Goal: Information Seeking & Learning: Compare options

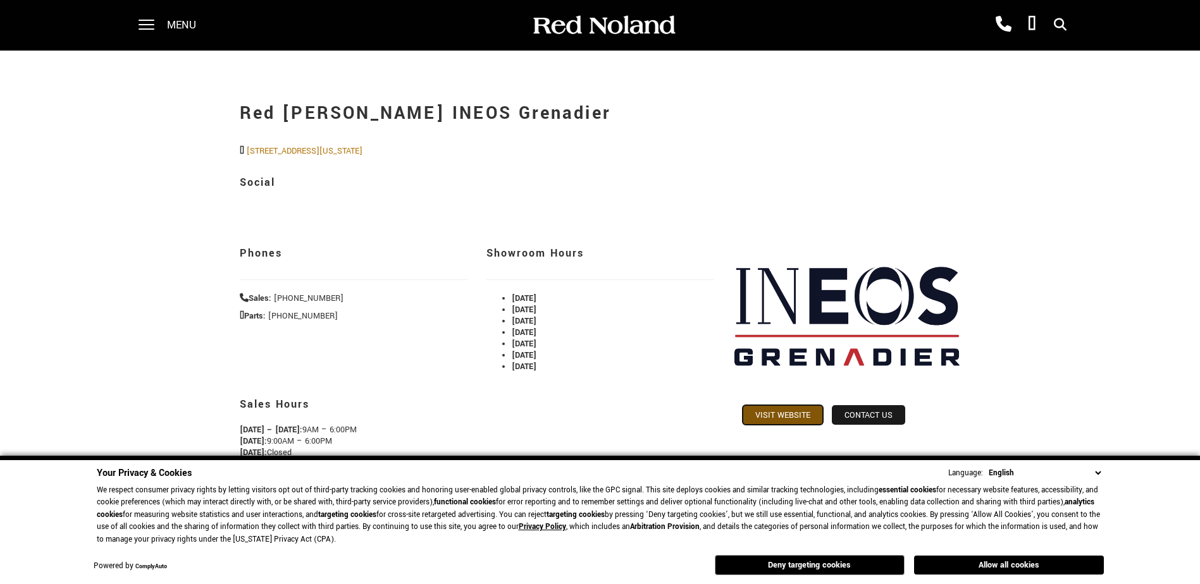
click at [795, 419] on link "Visit Website" at bounding box center [782, 415] width 80 height 20
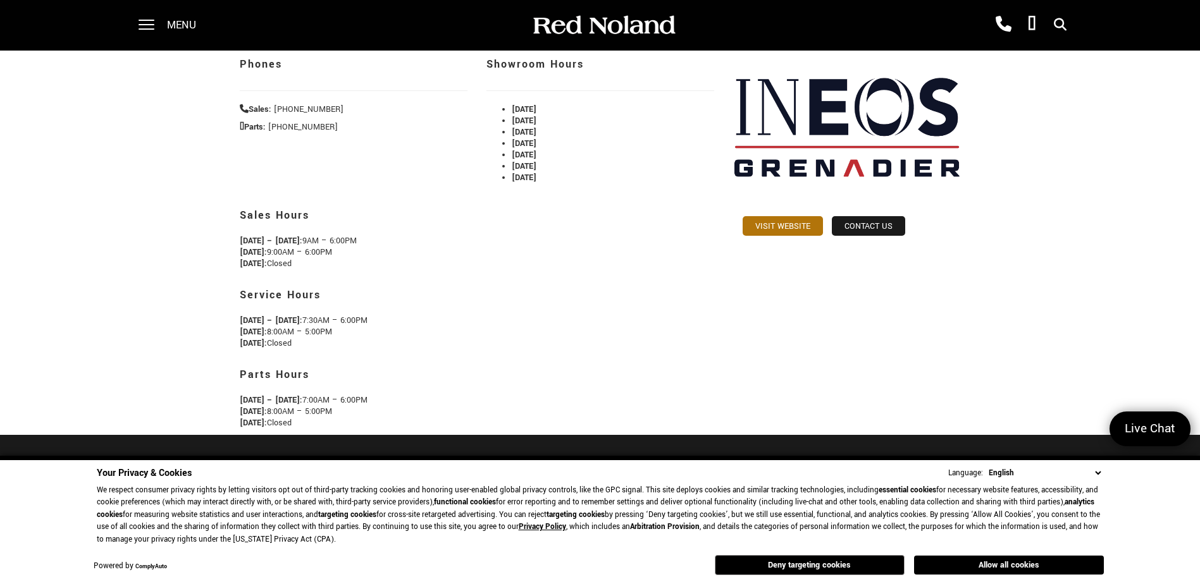
scroll to position [316, 0]
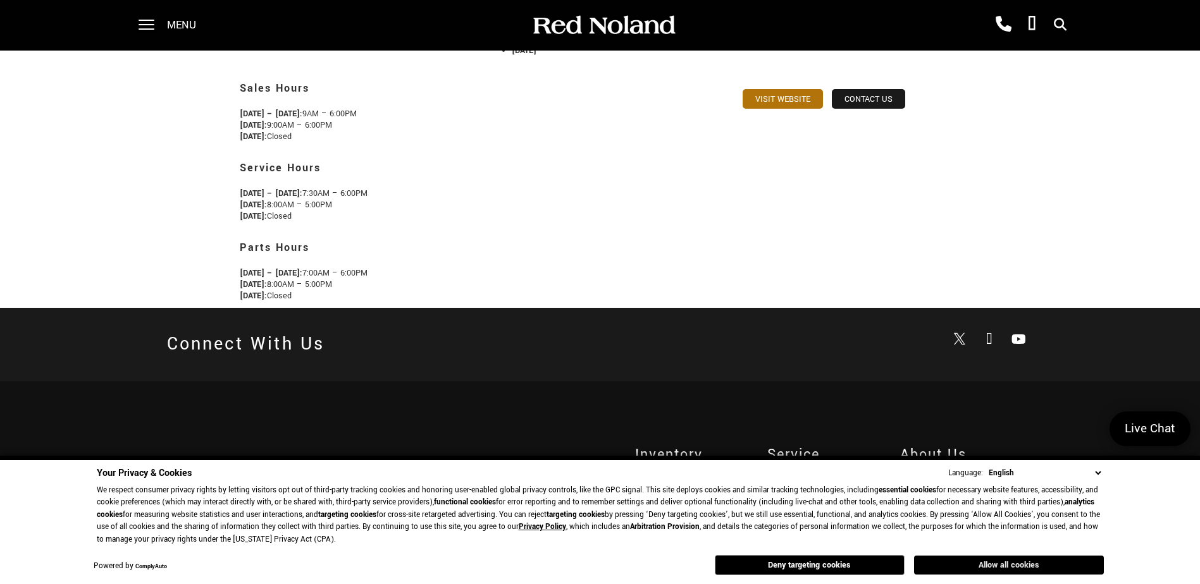
click at [971, 567] on button "Allow all cookies" at bounding box center [1009, 565] width 190 height 19
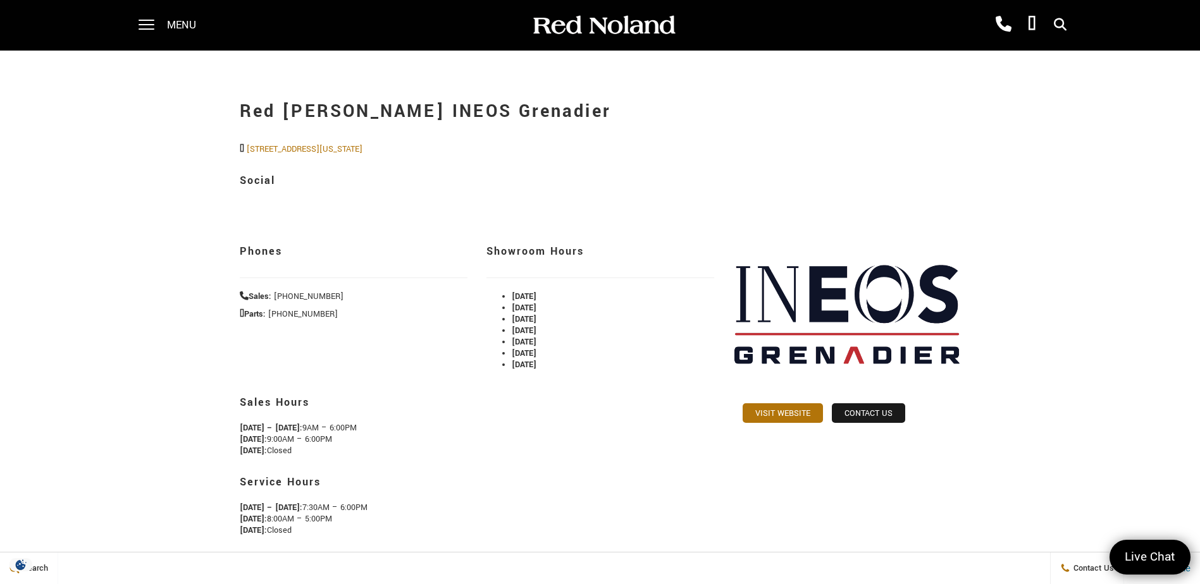
scroll to position [0, 0]
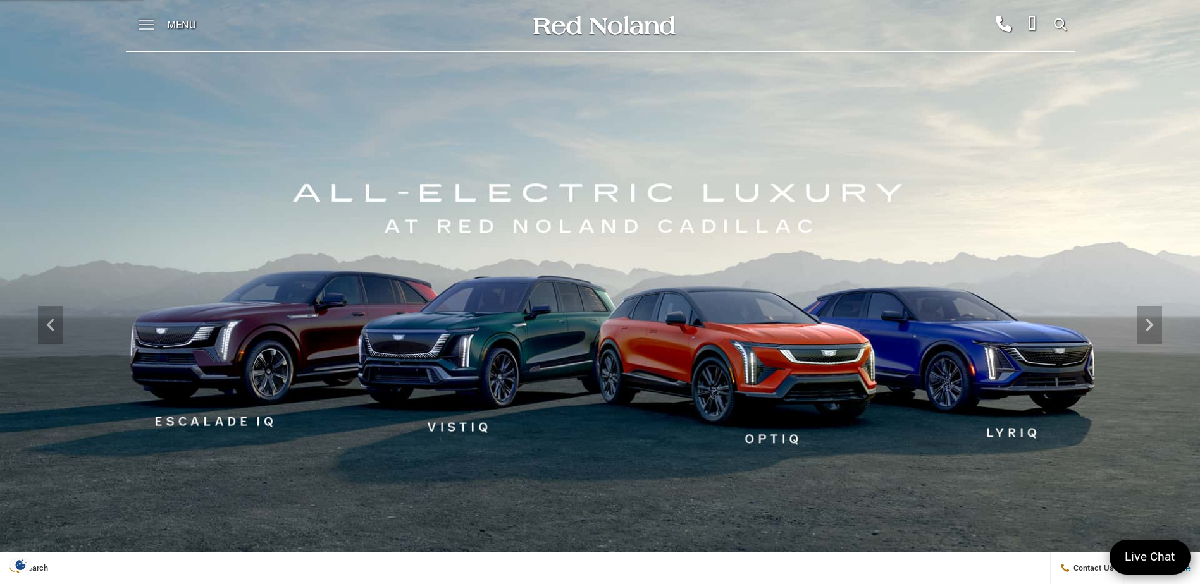
click at [145, 21] on span at bounding box center [146, 25] width 16 height 51
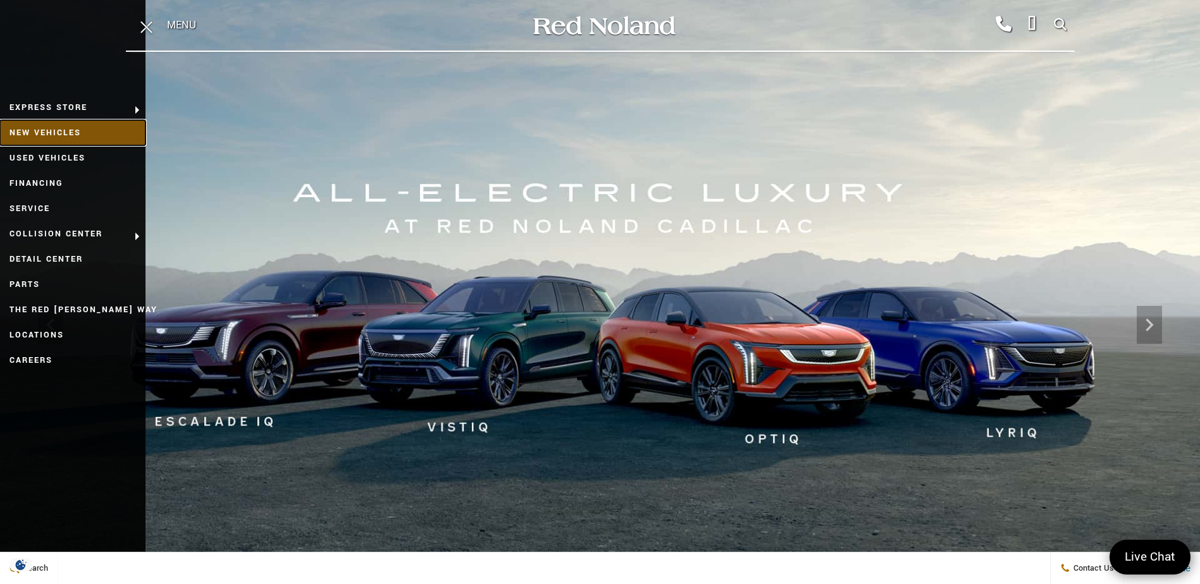
click at [78, 130] on link "New Vehicles" at bounding box center [72, 132] width 145 height 25
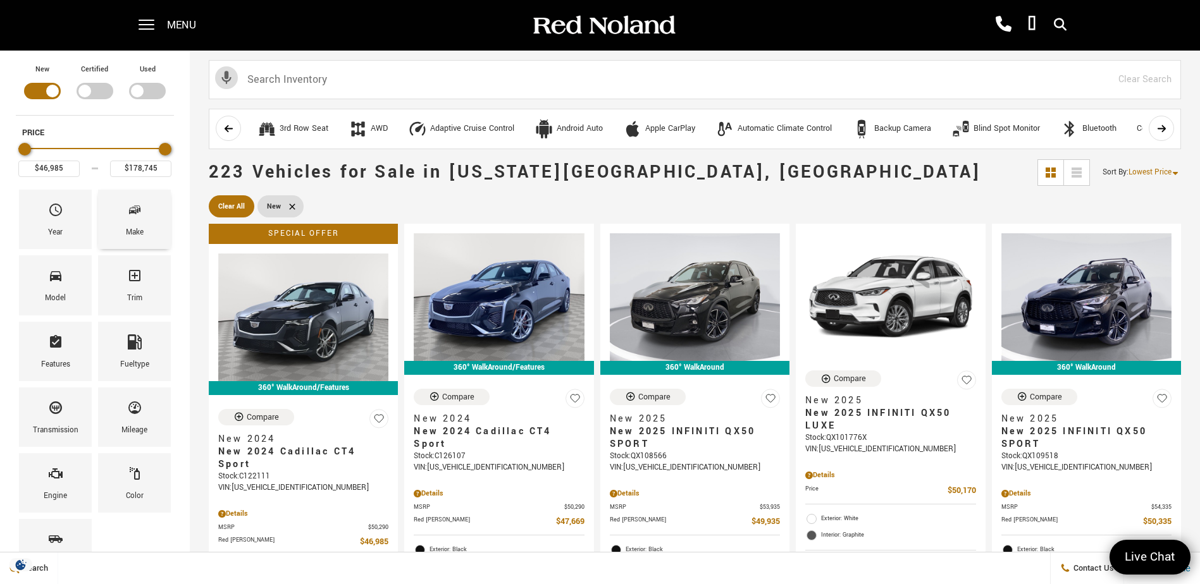
click at [132, 228] on div "Make" at bounding box center [135, 233] width 18 height 14
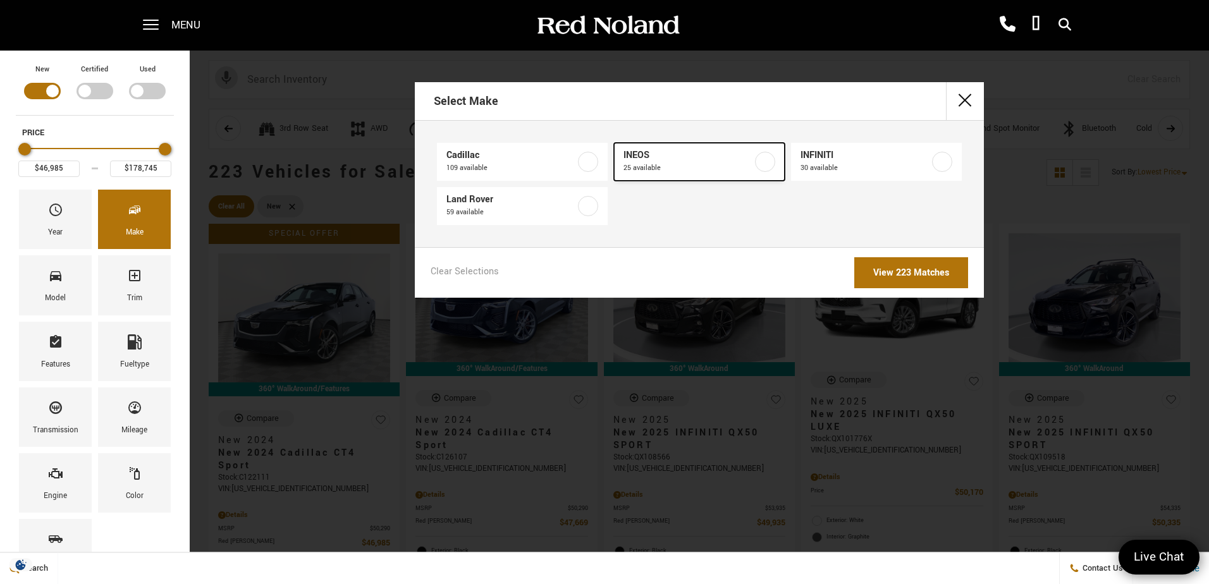
click at [675, 160] on span "INEOS" at bounding box center [687, 155] width 129 height 13
type input "$78,663"
type input "$99,640"
checkbox input "true"
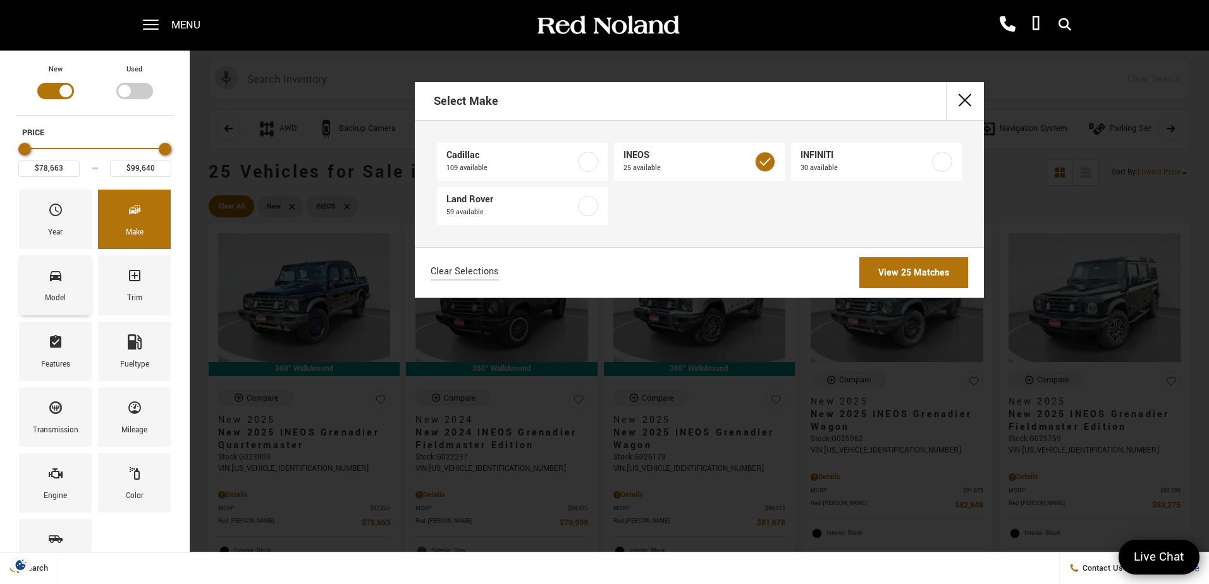
click at [56, 294] on div "Model" at bounding box center [55, 299] width 21 height 14
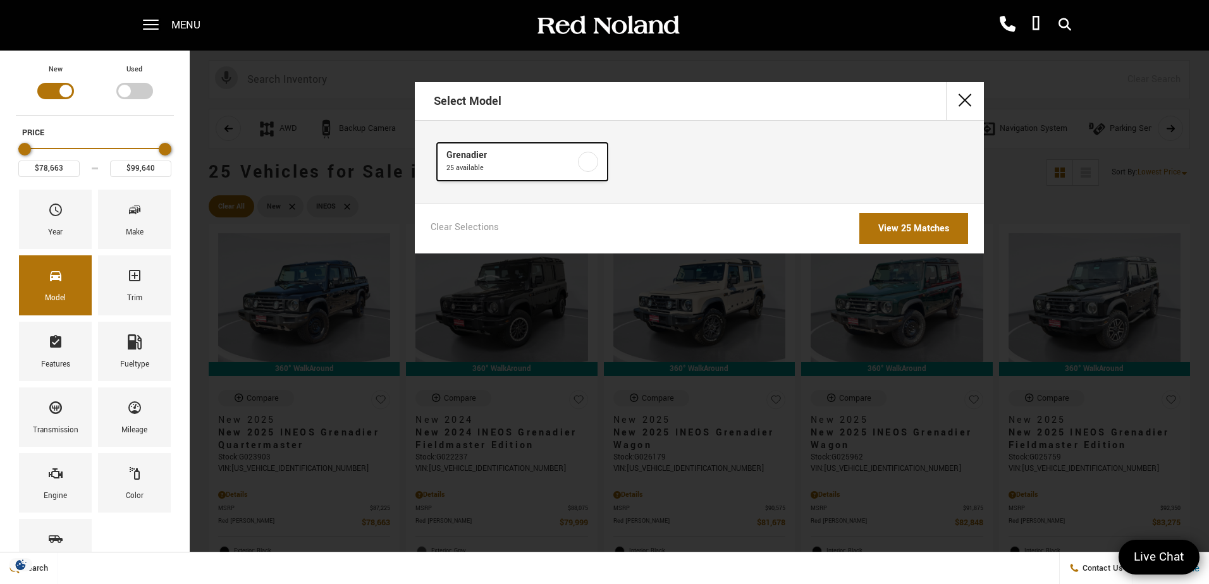
click at [503, 166] on span "25 available" at bounding box center [510, 168] width 129 height 13
checkbox input "true"
click at [142, 302] on div "Trim" at bounding box center [134, 284] width 73 height 59
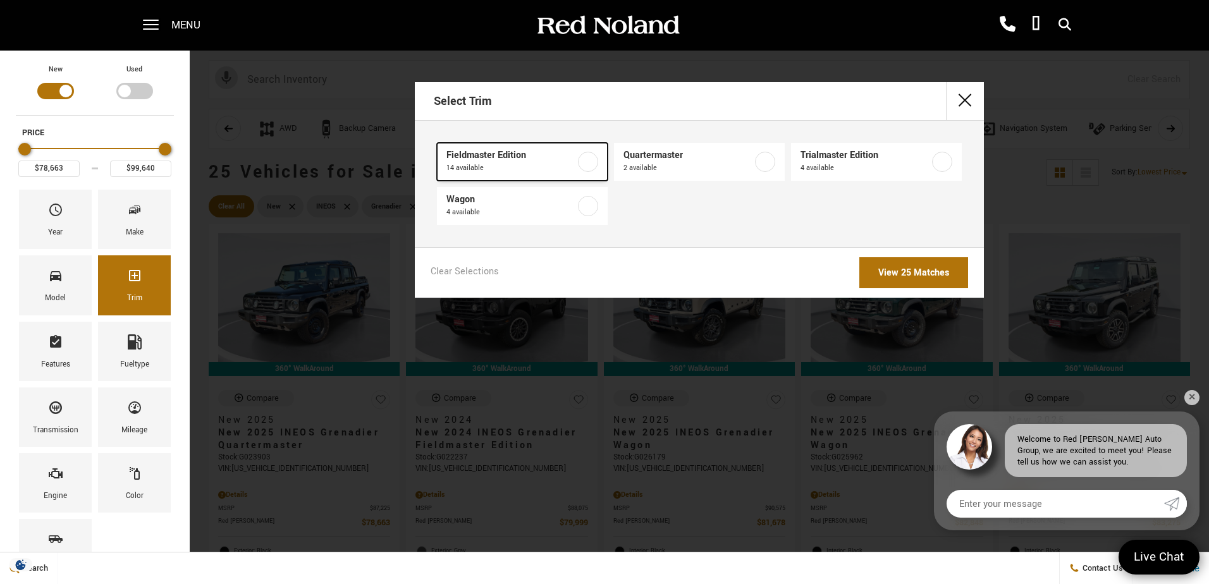
click at [541, 164] on span "14 available" at bounding box center [510, 168] width 129 height 13
type input "$79,999"
type input "$93,333"
checkbox input "true"
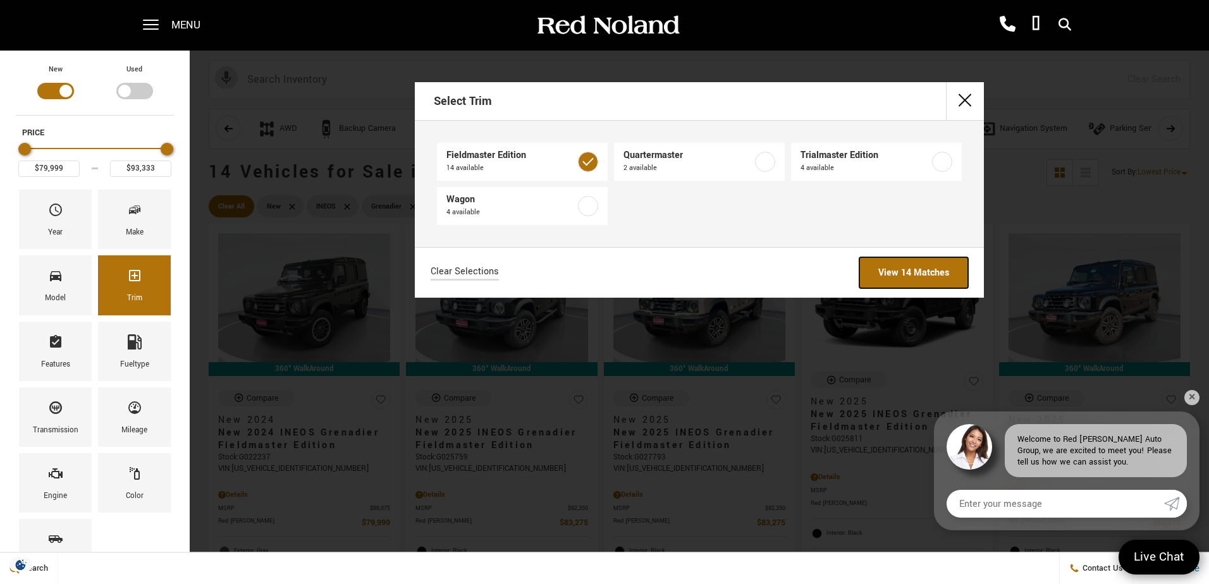
click at [924, 274] on link "View 14 Matches" at bounding box center [913, 272] width 109 height 31
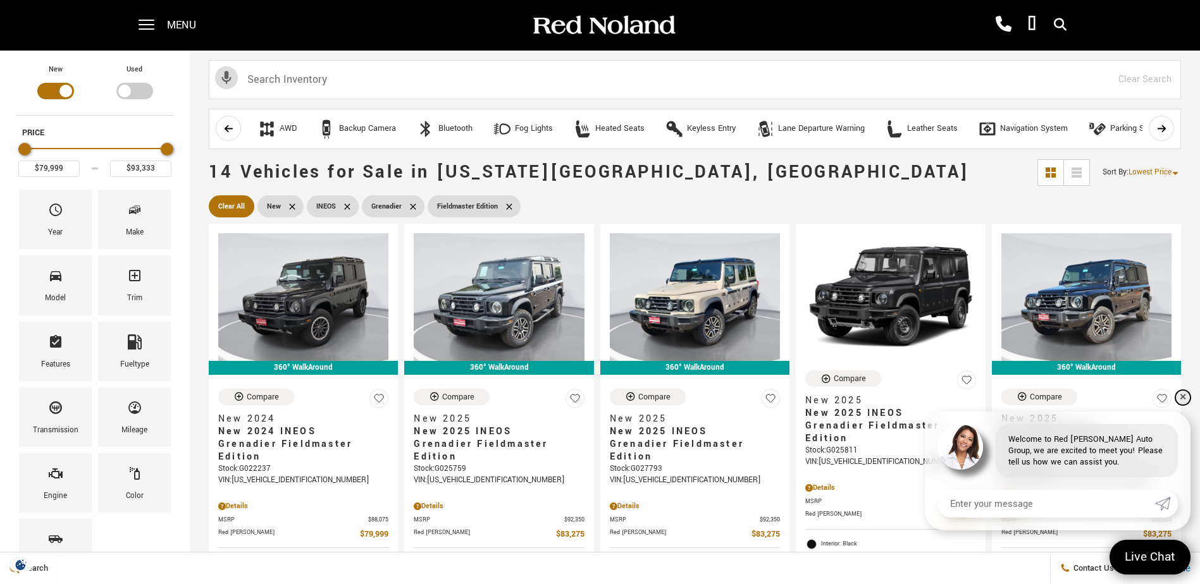
click at [1186, 397] on link "✕" at bounding box center [1182, 397] width 15 height 15
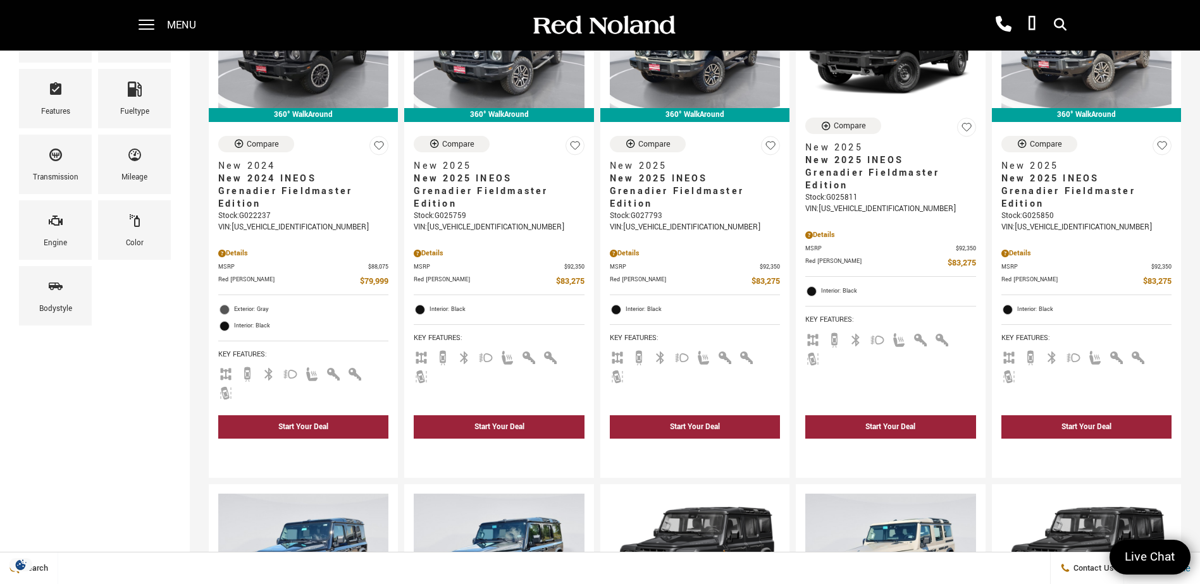
scroll to position [190, 0]
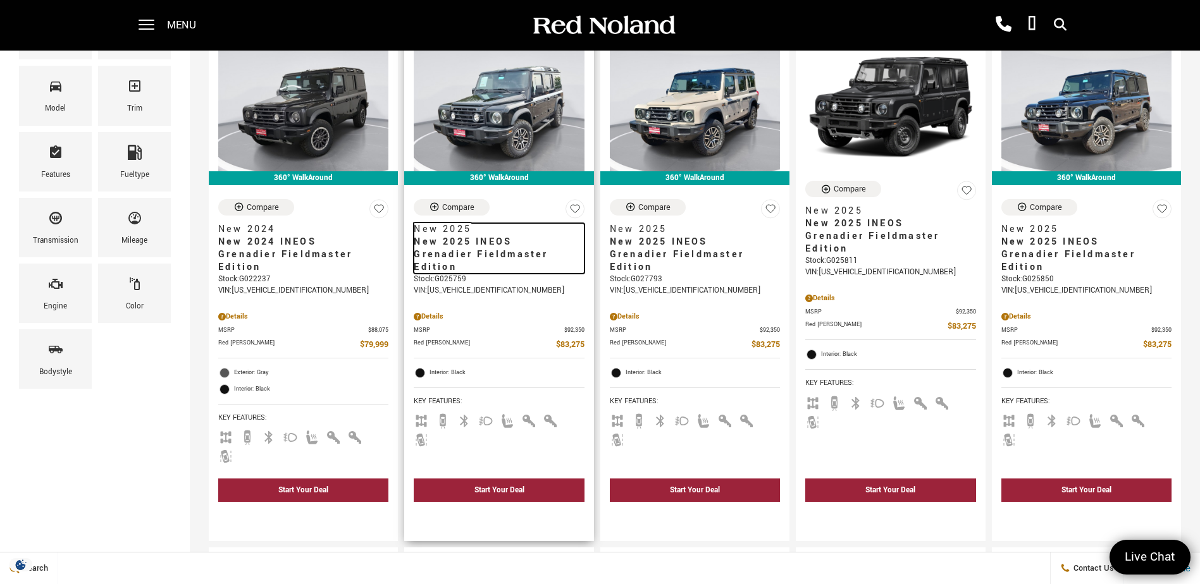
click at [527, 226] on span "New 2025" at bounding box center [494, 229] width 161 height 13
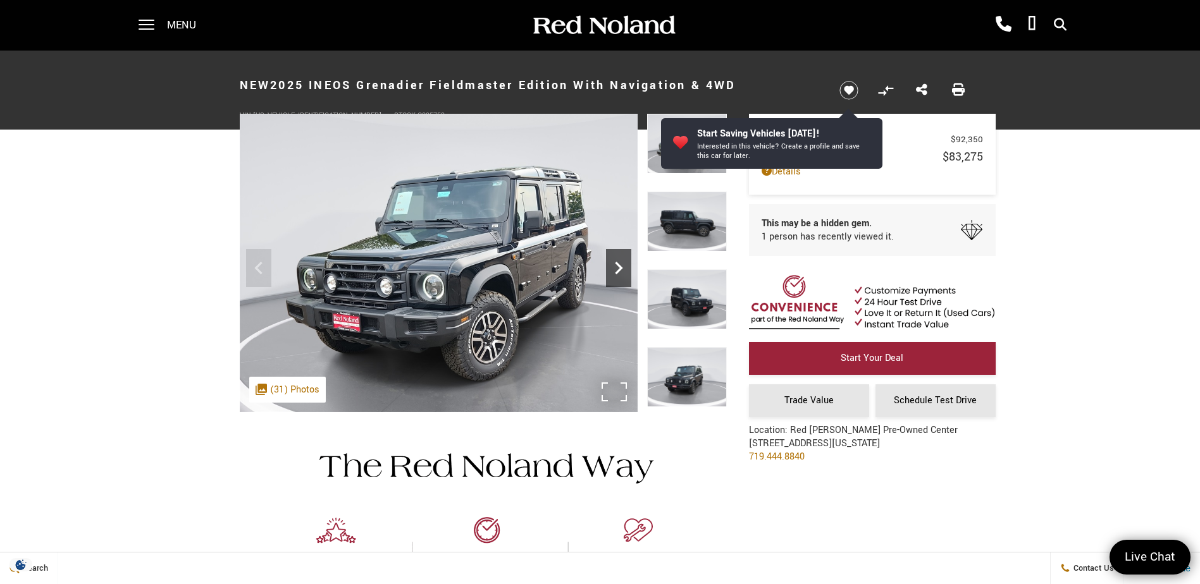
click at [620, 269] on icon "Next" at bounding box center [619, 268] width 8 height 13
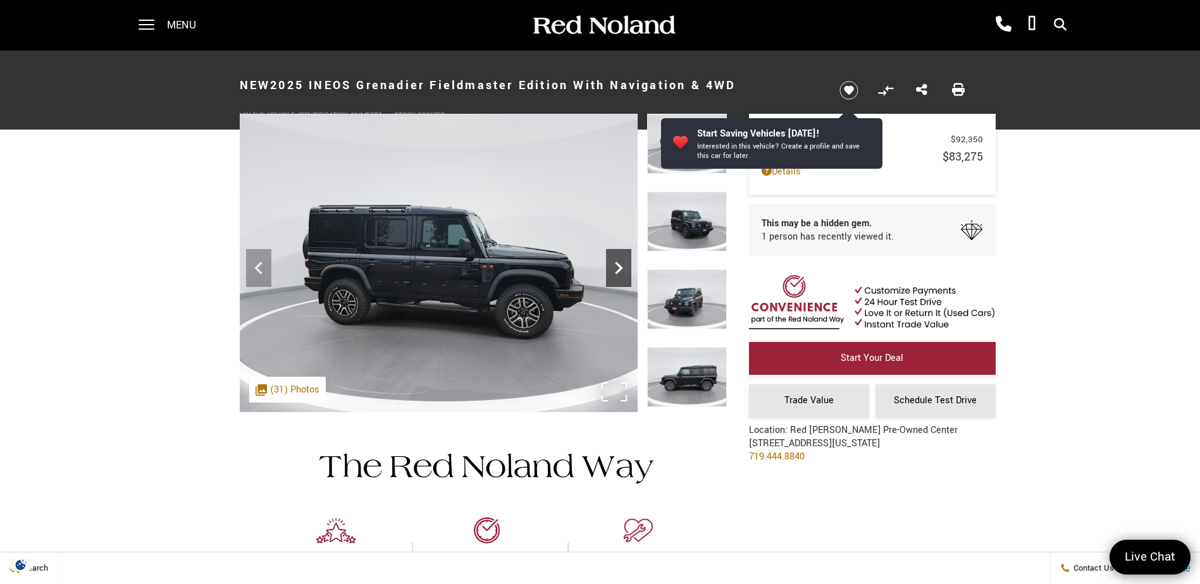
click at [620, 269] on icon "Next" at bounding box center [619, 268] width 8 height 13
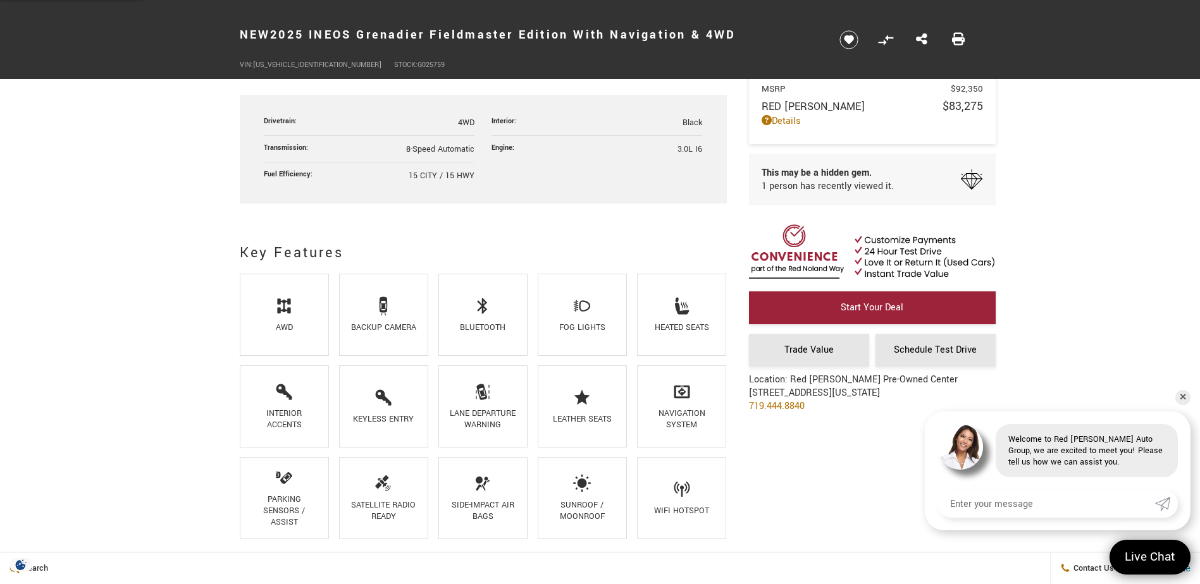
scroll to position [696, 0]
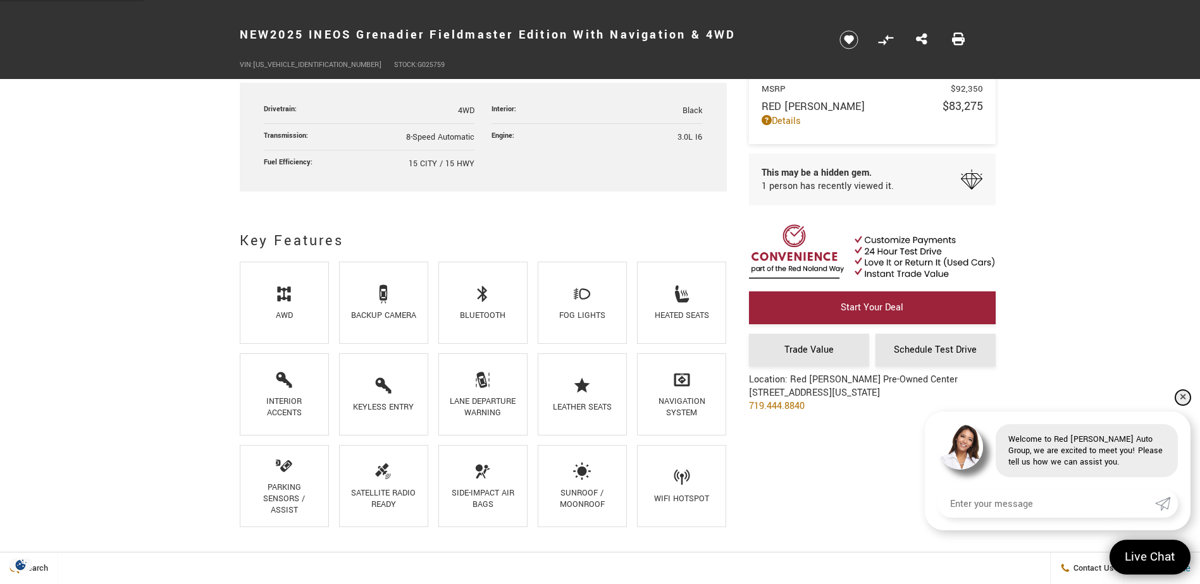
click at [1183, 396] on link "✕" at bounding box center [1182, 397] width 15 height 15
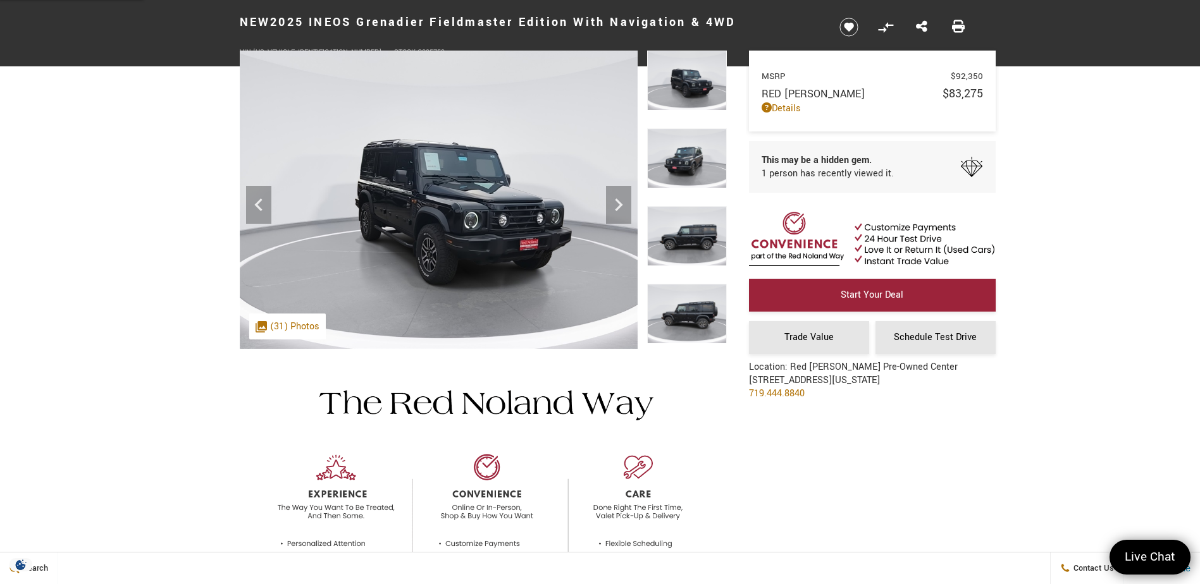
scroll to position [0, 0]
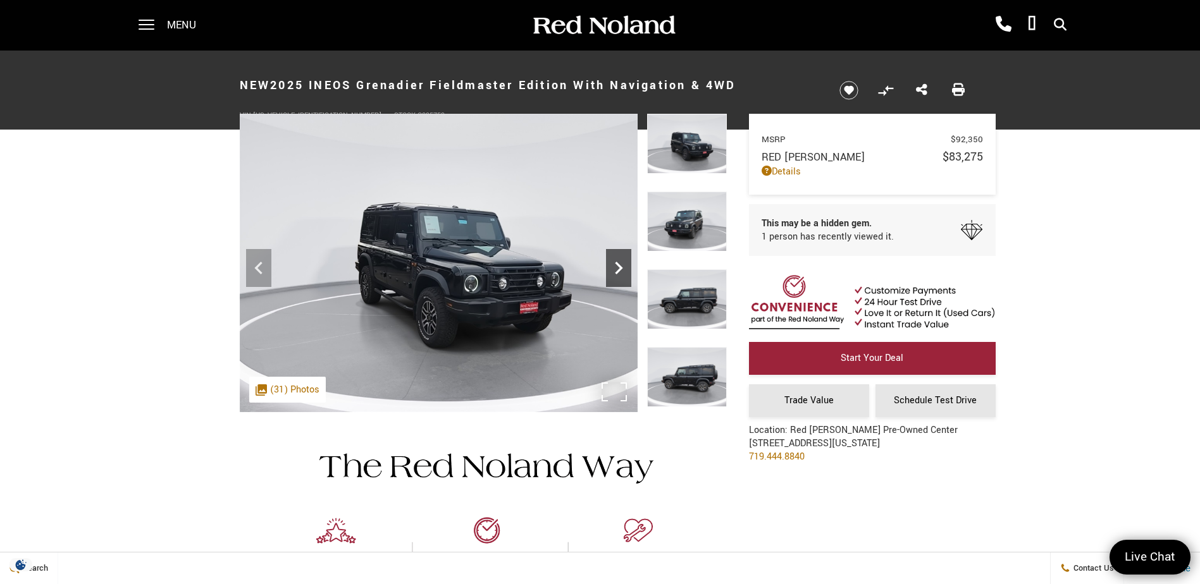
click at [613, 266] on icon "Next" at bounding box center [618, 267] width 25 height 25
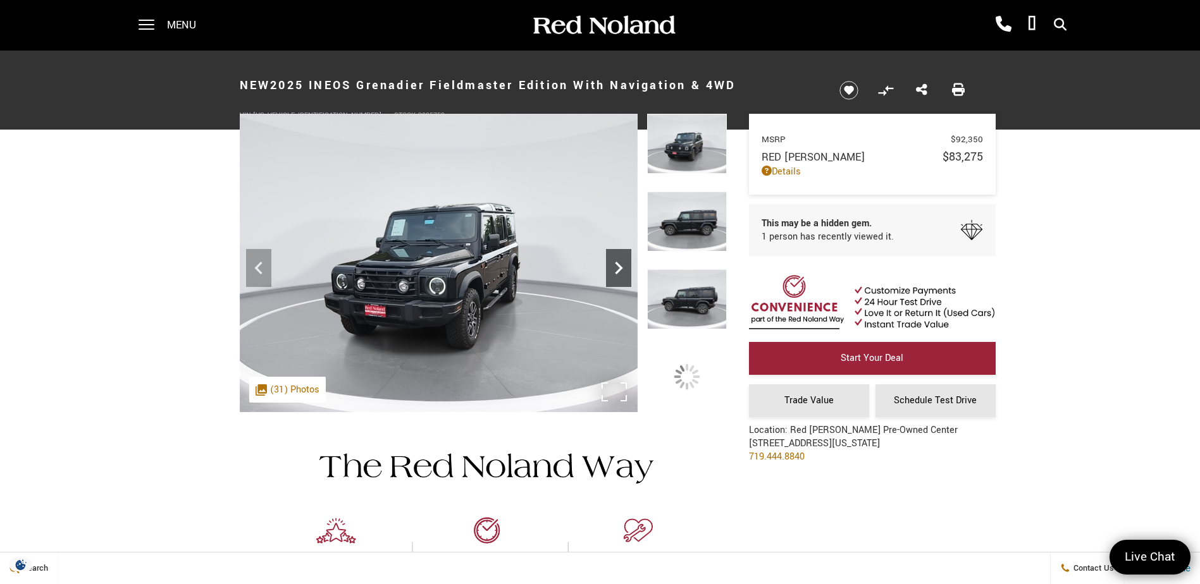
click at [615, 267] on icon "Next" at bounding box center [618, 267] width 25 height 25
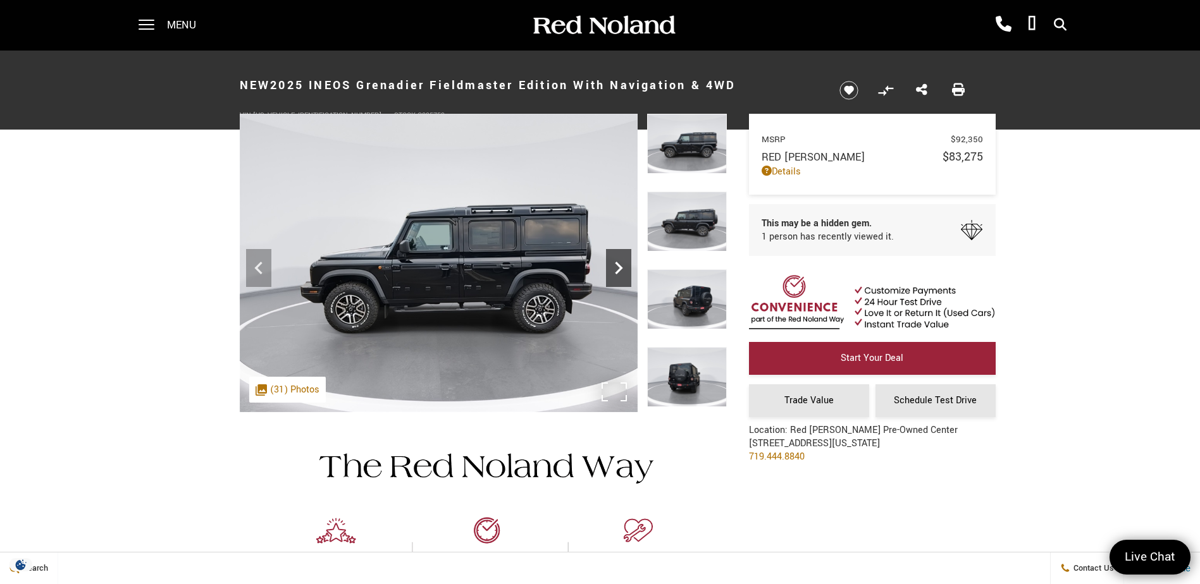
click at [615, 267] on icon "Next" at bounding box center [618, 267] width 25 height 25
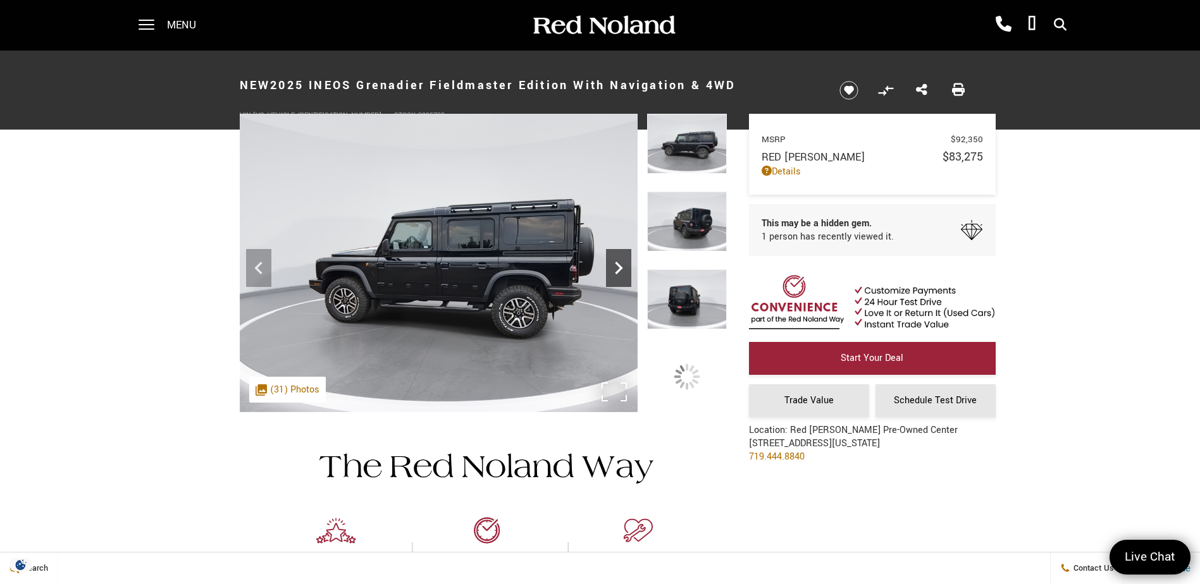
click at [615, 268] on icon "Next" at bounding box center [618, 267] width 25 height 25
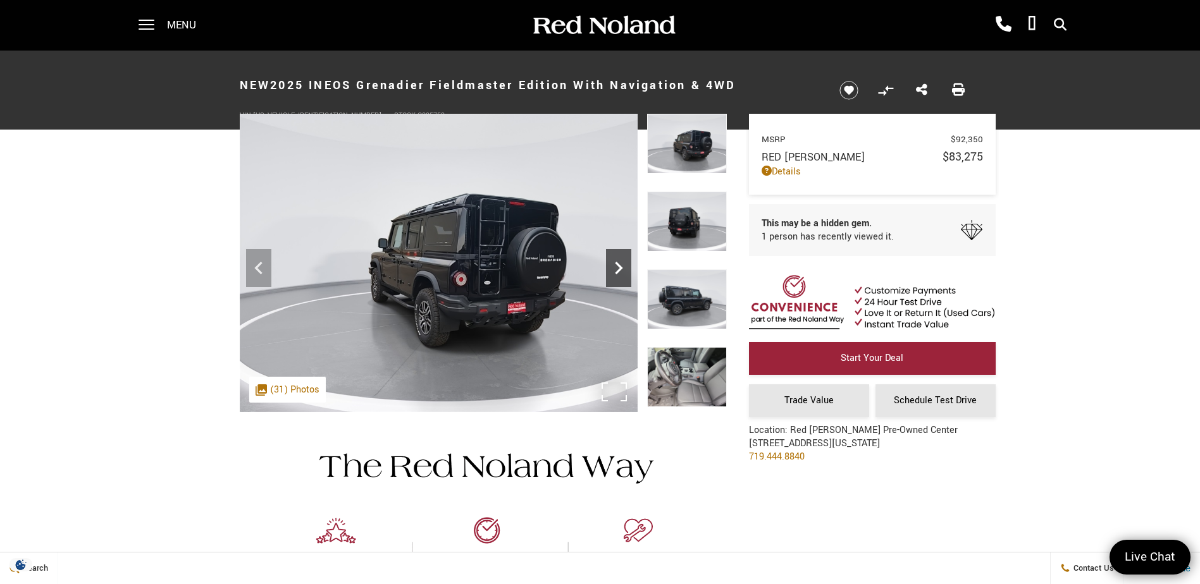
click at [615, 268] on icon "Next" at bounding box center [618, 267] width 25 height 25
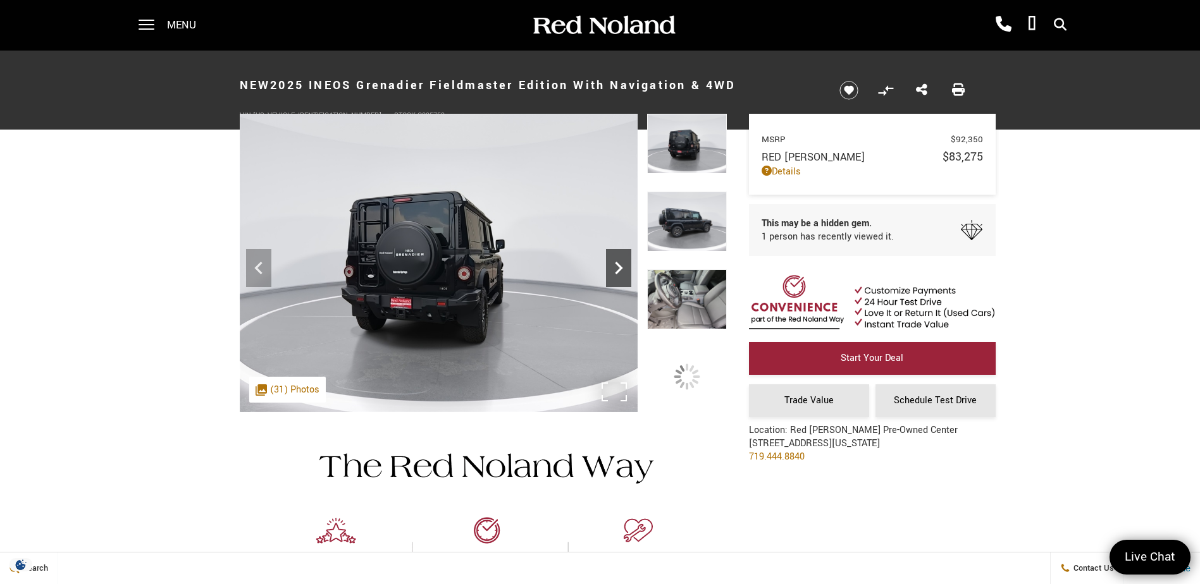
click at [615, 268] on icon "Next" at bounding box center [618, 267] width 25 height 25
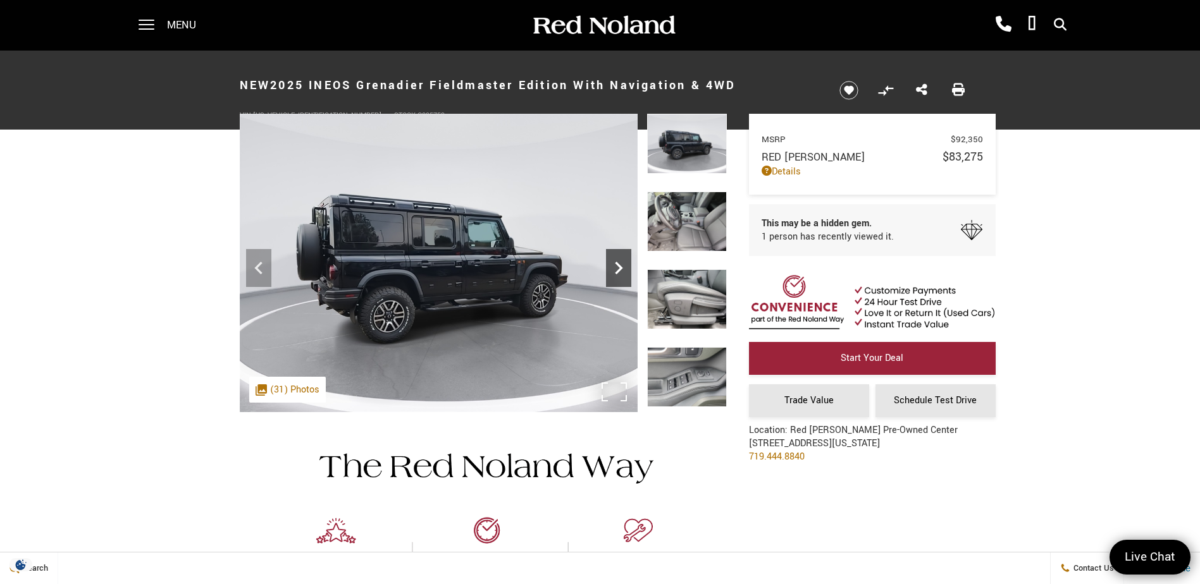
click at [615, 268] on icon "Next" at bounding box center [618, 267] width 25 height 25
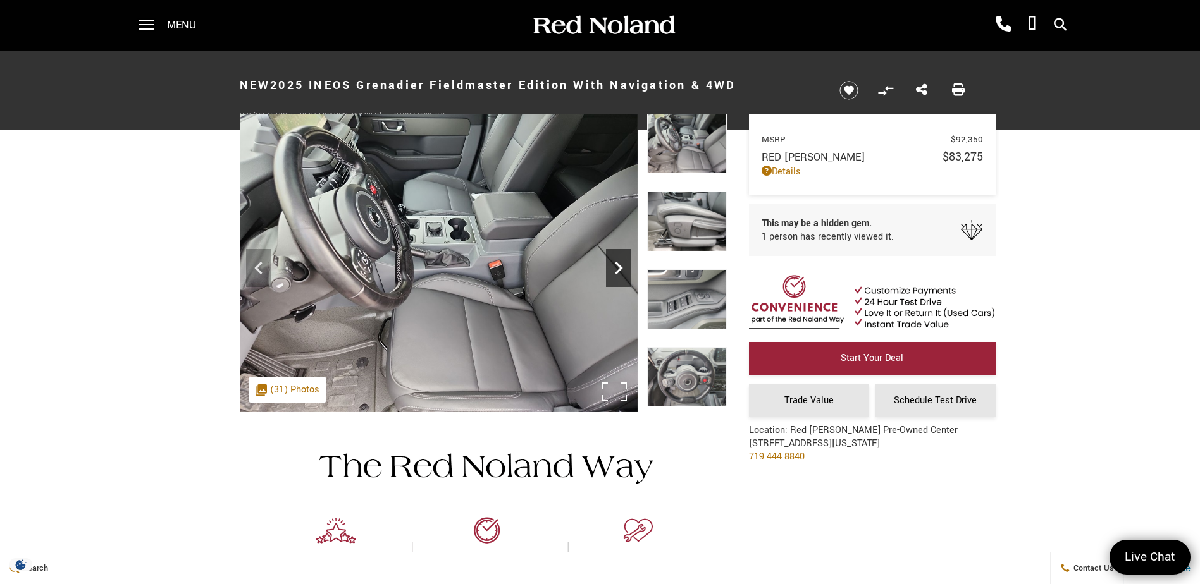
click at [615, 268] on icon "Next" at bounding box center [618, 267] width 25 height 25
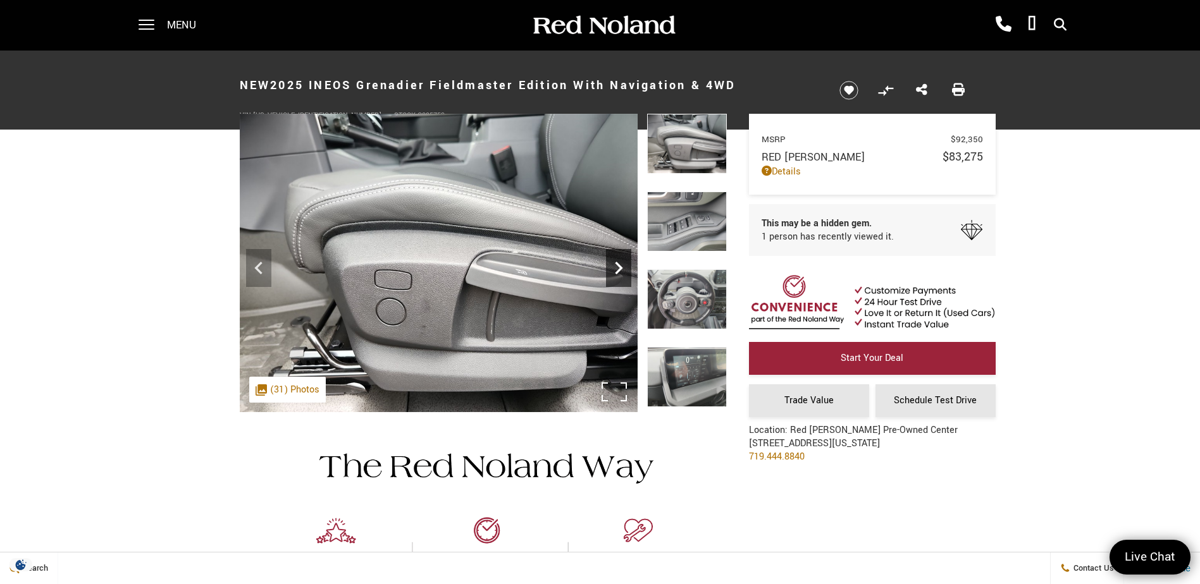
click at [615, 268] on icon "Next" at bounding box center [618, 267] width 25 height 25
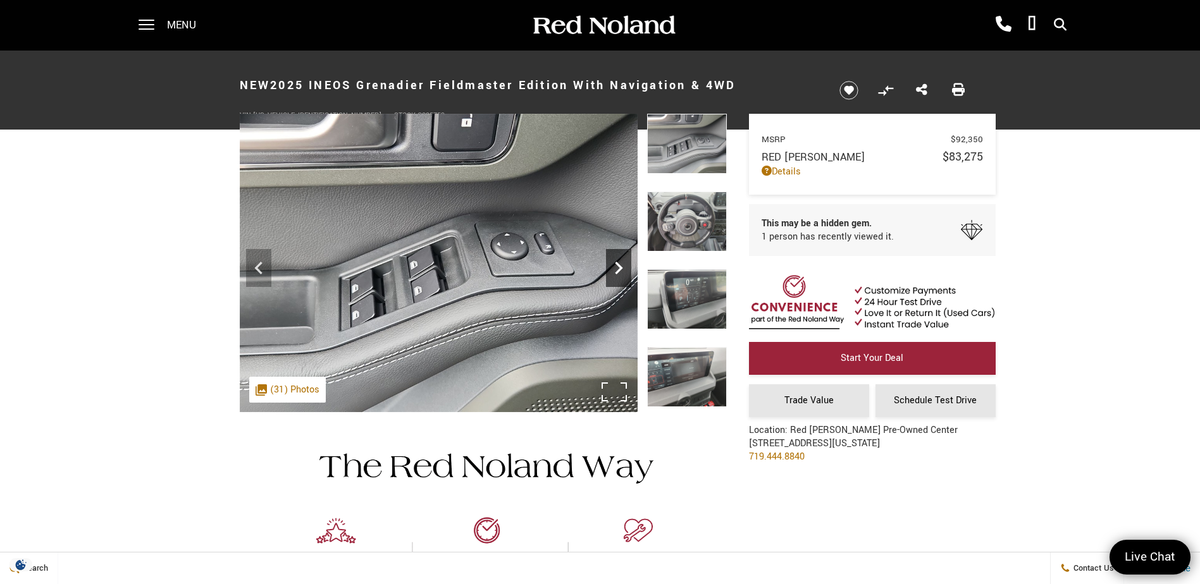
click at [615, 268] on icon "Next" at bounding box center [618, 267] width 25 height 25
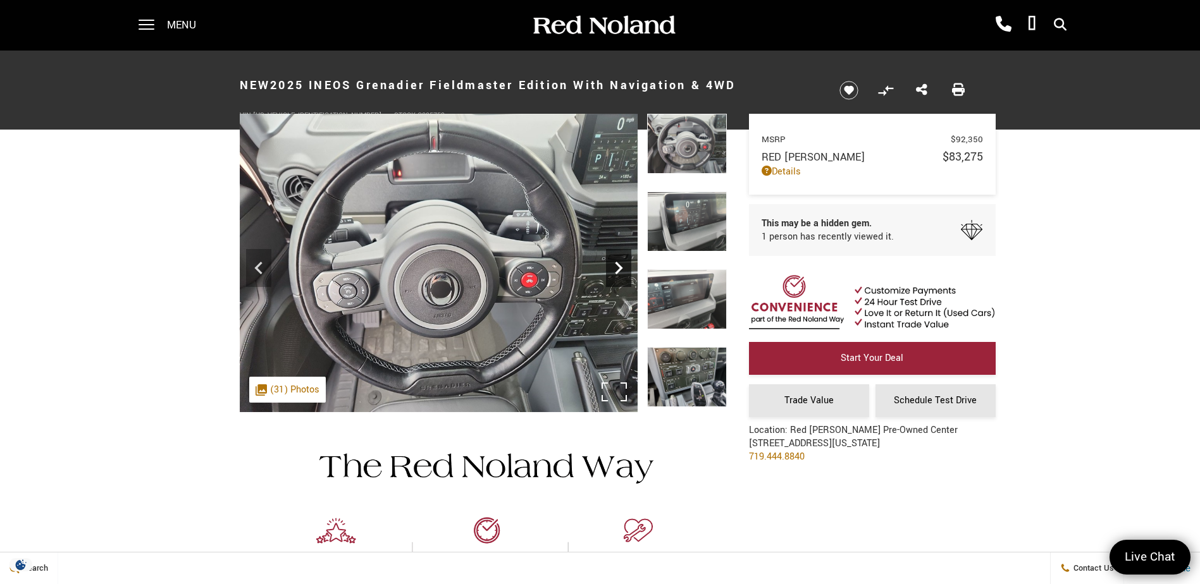
click at [615, 268] on icon "Next" at bounding box center [618, 267] width 25 height 25
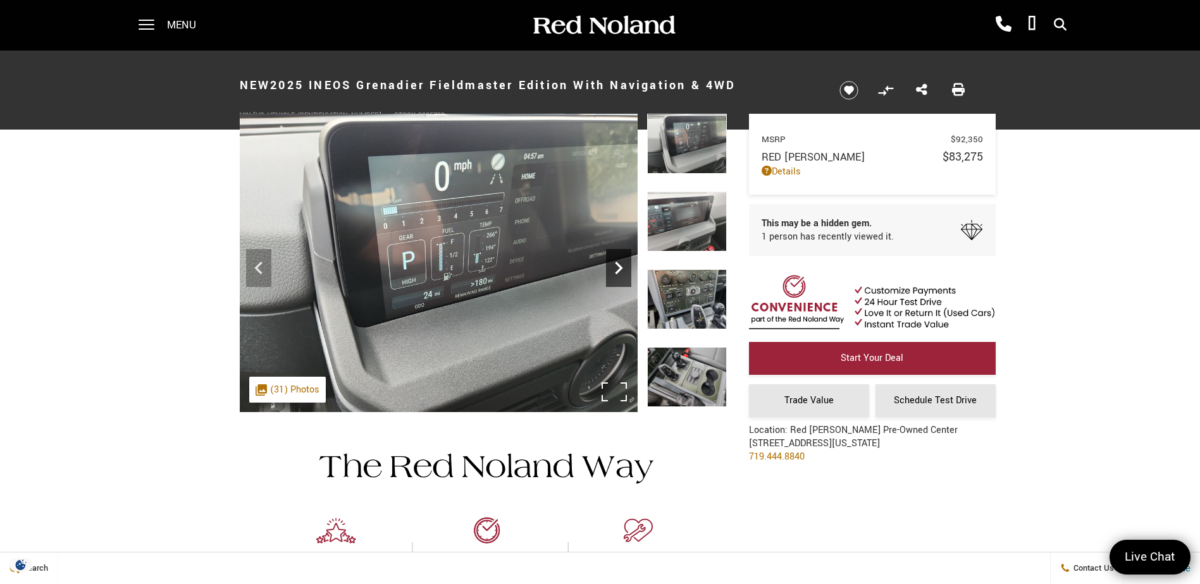
click at [615, 268] on icon "Next" at bounding box center [618, 267] width 25 height 25
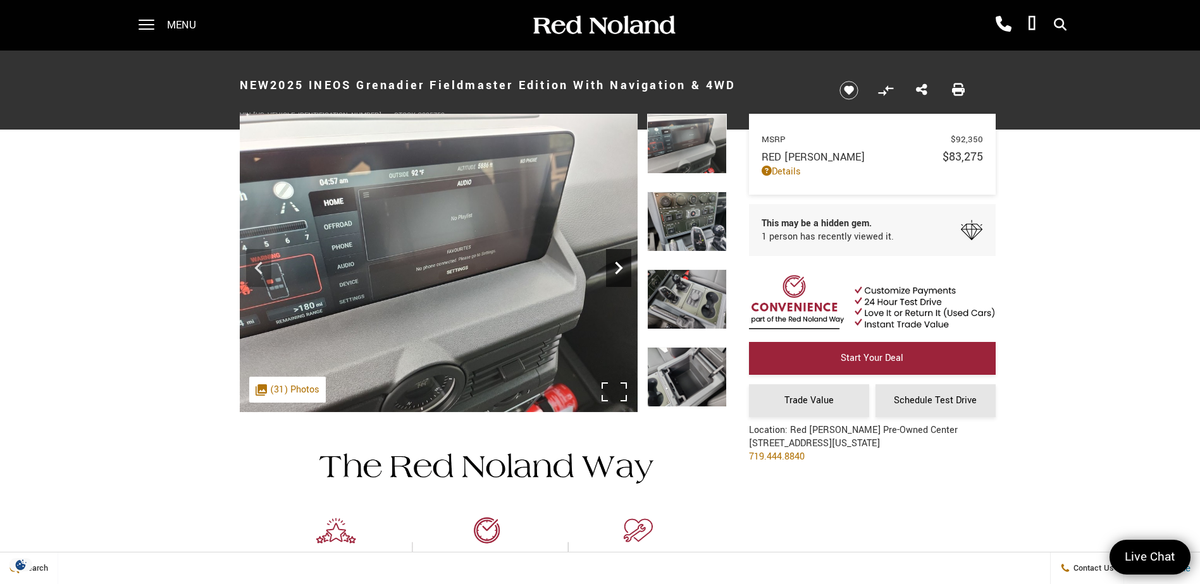
click at [615, 268] on icon "Next" at bounding box center [618, 267] width 25 height 25
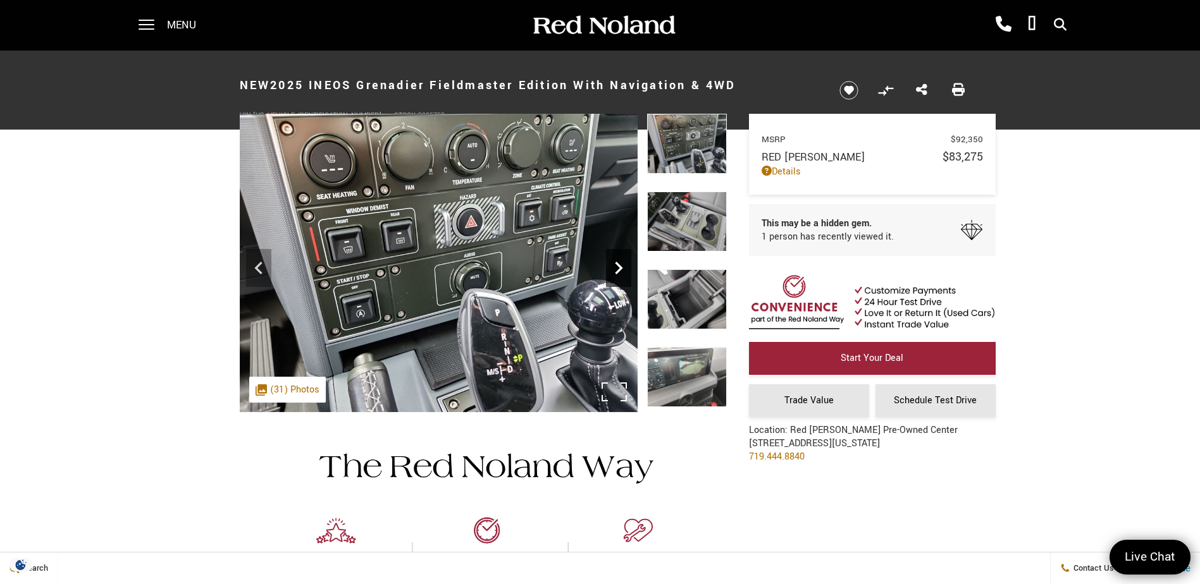
click at [615, 268] on icon "Next" at bounding box center [618, 267] width 25 height 25
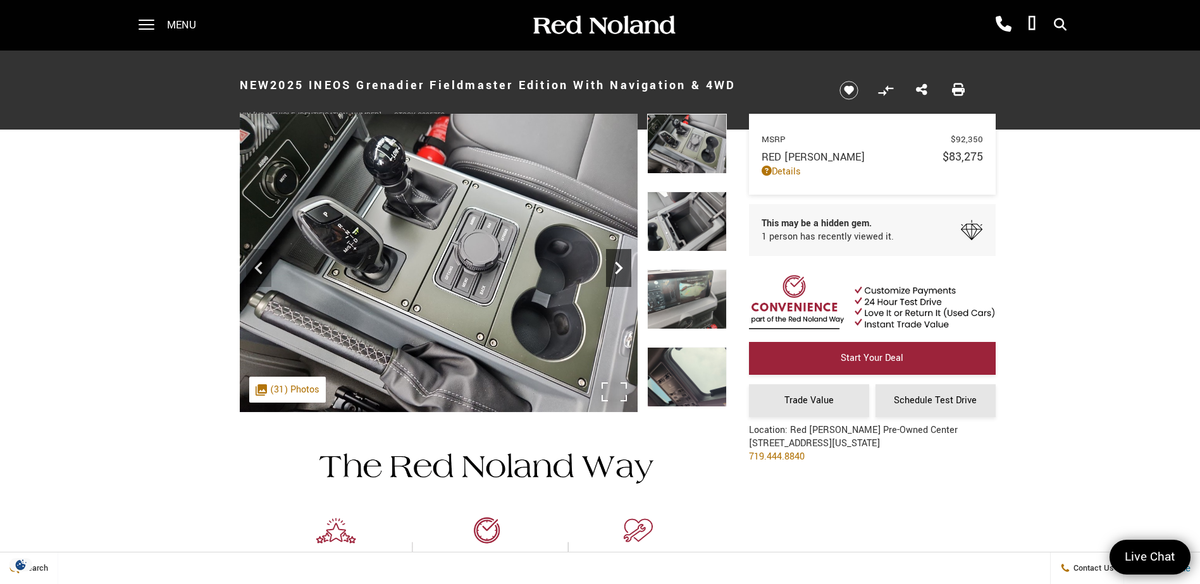
click at [615, 268] on icon "Next" at bounding box center [618, 267] width 25 height 25
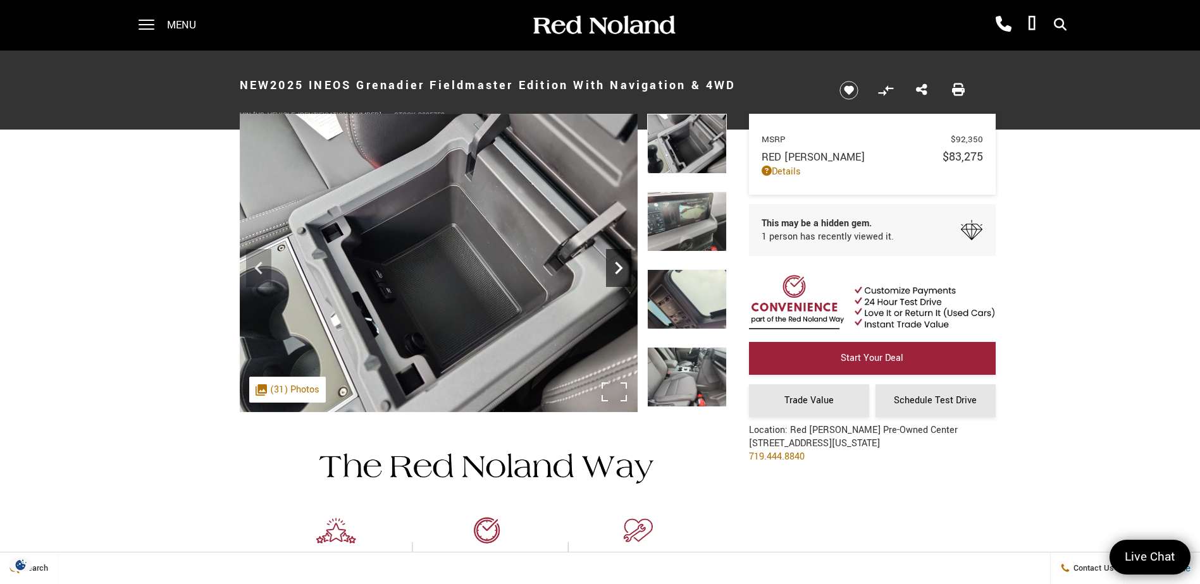
click at [615, 268] on icon "Next" at bounding box center [618, 267] width 25 height 25
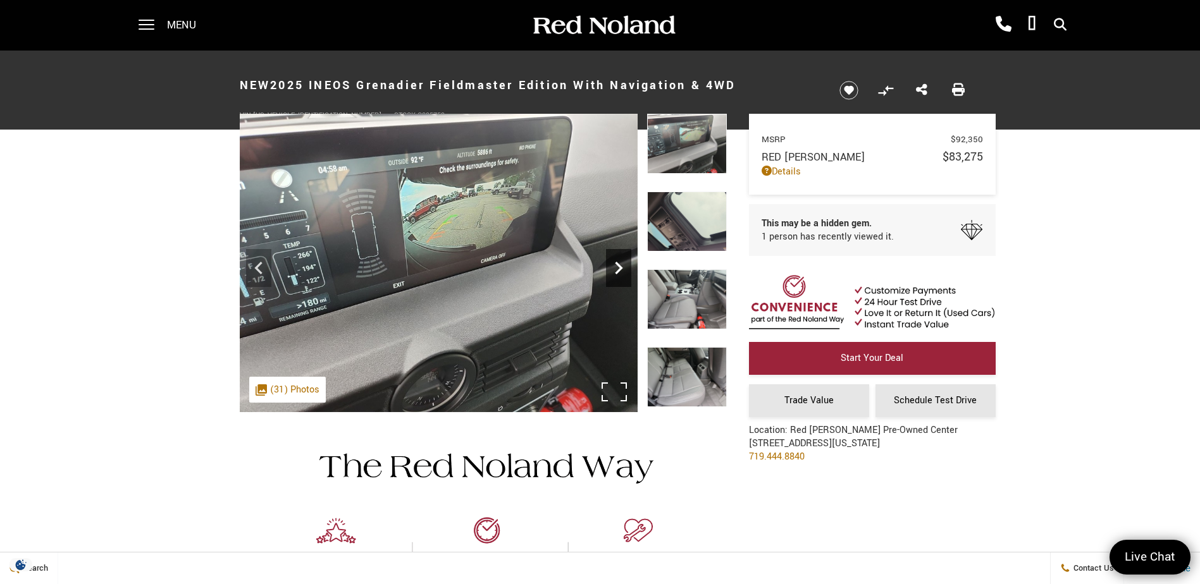
click at [615, 268] on icon "Next" at bounding box center [618, 267] width 25 height 25
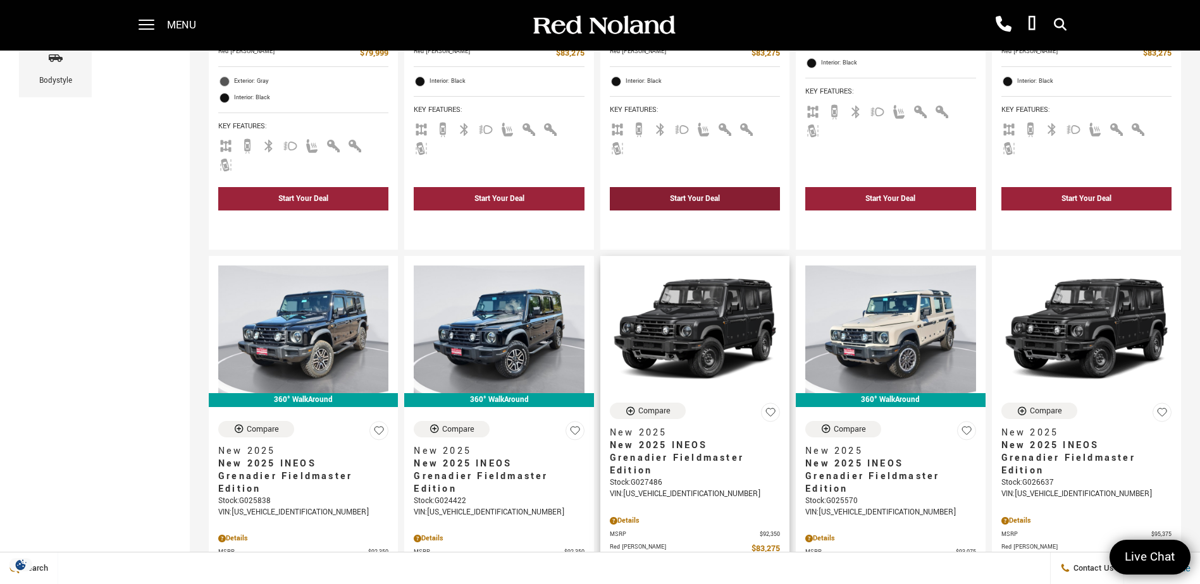
scroll to position [506, 0]
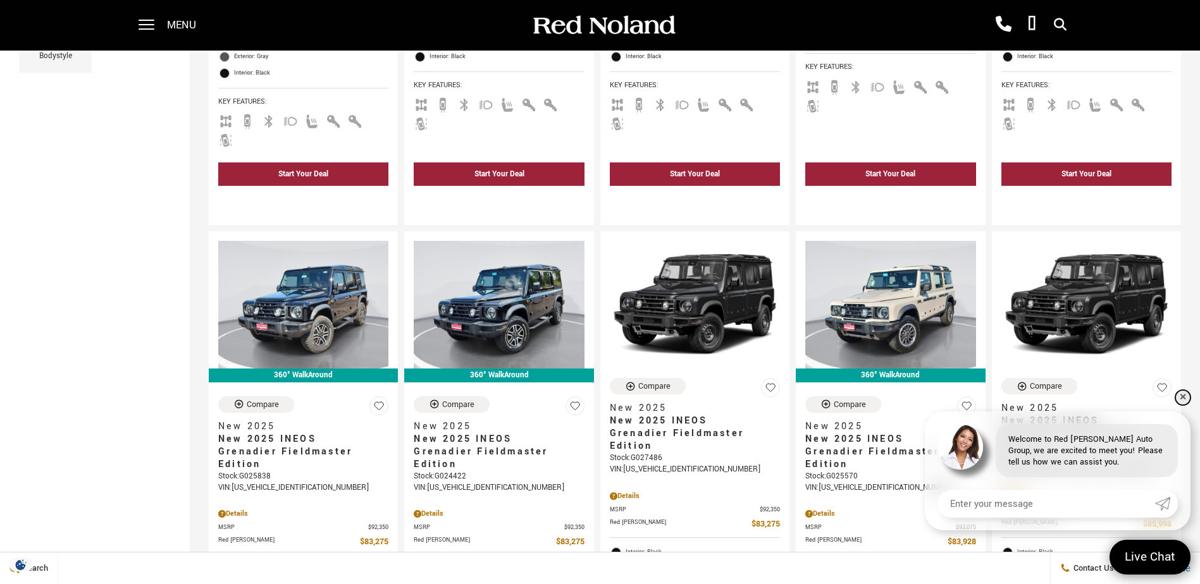
click at [1185, 398] on link "✕" at bounding box center [1182, 397] width 15 height 15
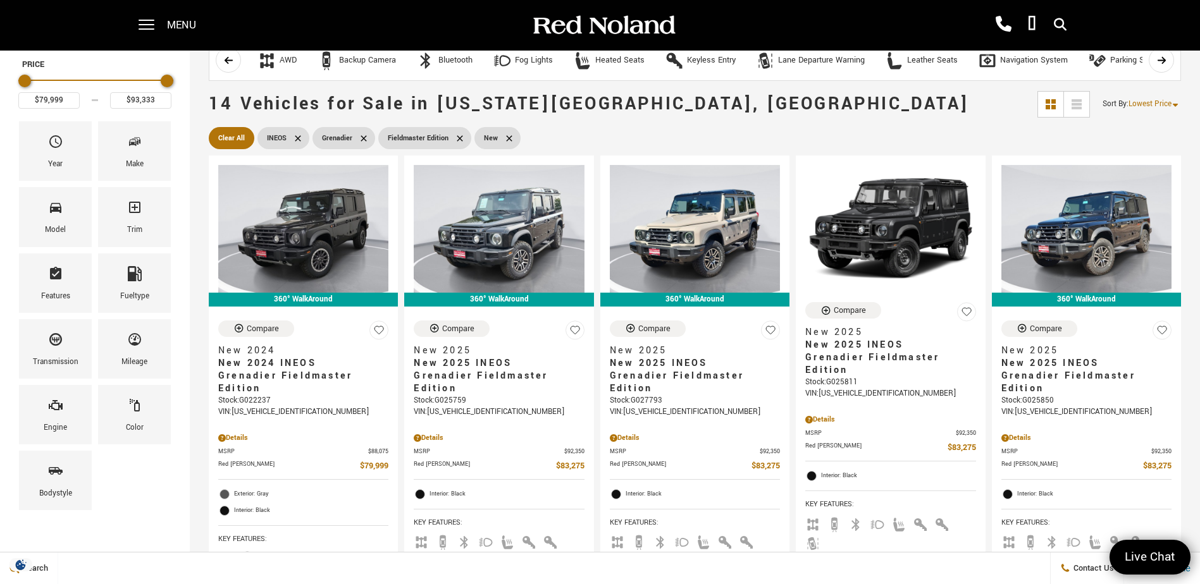
scroll to position [63, 0]
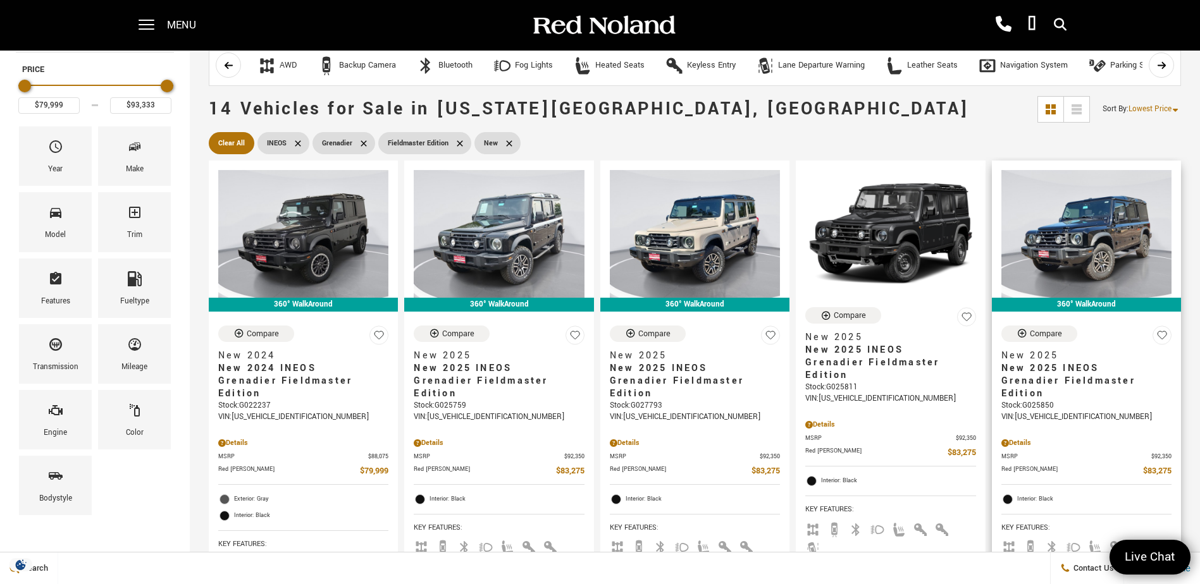
click at [1114, 333] on div "Compare New 2025 New 2025 INEOS Grenadier Fieldmaster Edition Stock : G025850 V…" at bounding box center [1086, 374] width 170 height 97
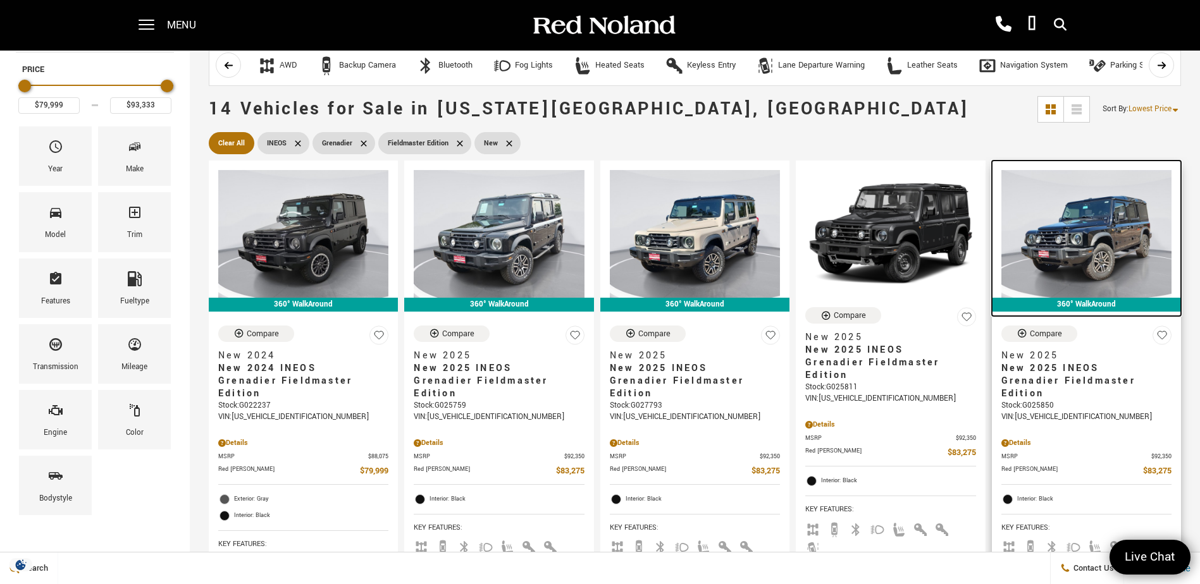
click at [1096, 245] on img at bounding box center [1086, 234] width 170 height 128
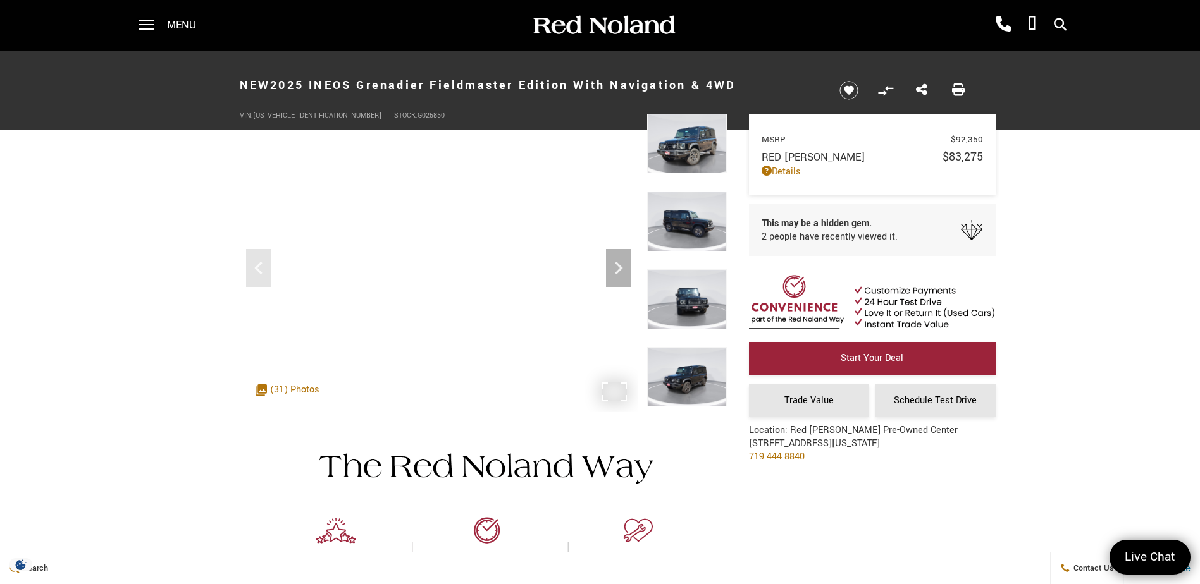
click at [307, 390] on div ".cls-1, .cls-3 { fill: #c50033; } .cls-1 { clip-rule: evenodd; } .cls-2 { clip-…" at bounding box center [287, 390] width 77 height 26
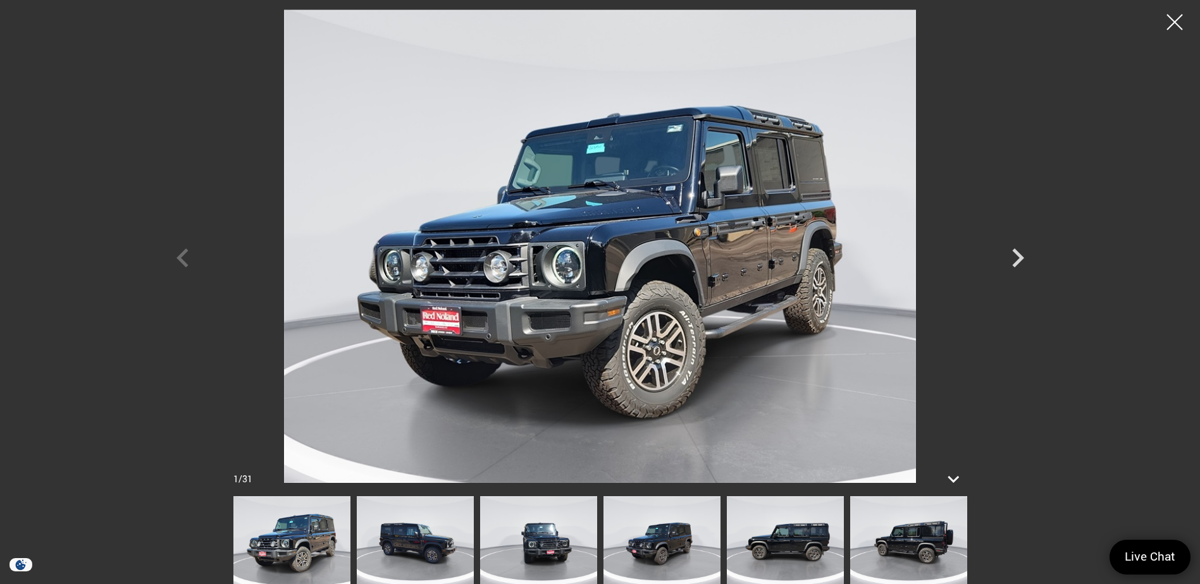
scroll to position [379, 0]
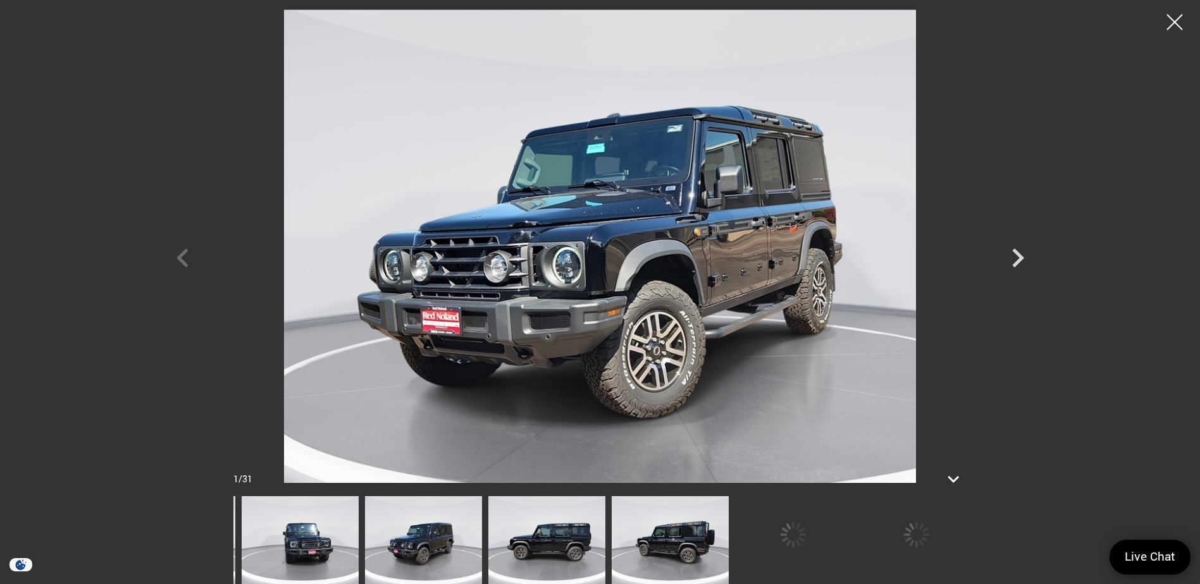
click at [611, 543] on img at bounding box center [669, 540] width 117 height 88
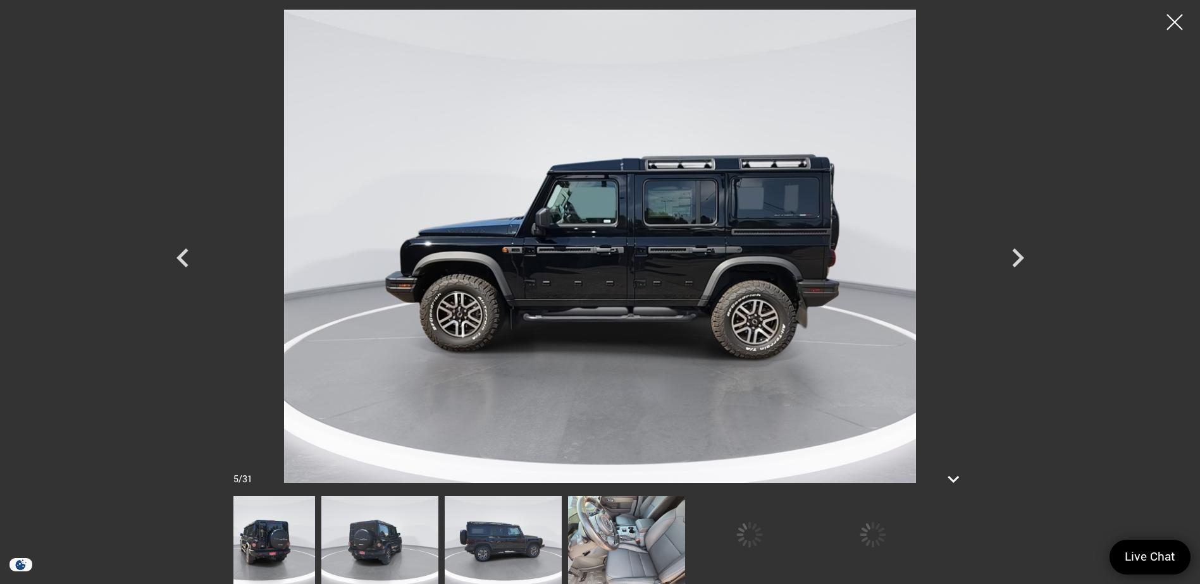
click at [568, 539] on img at bounding box center [626, 540] width 117 height 88
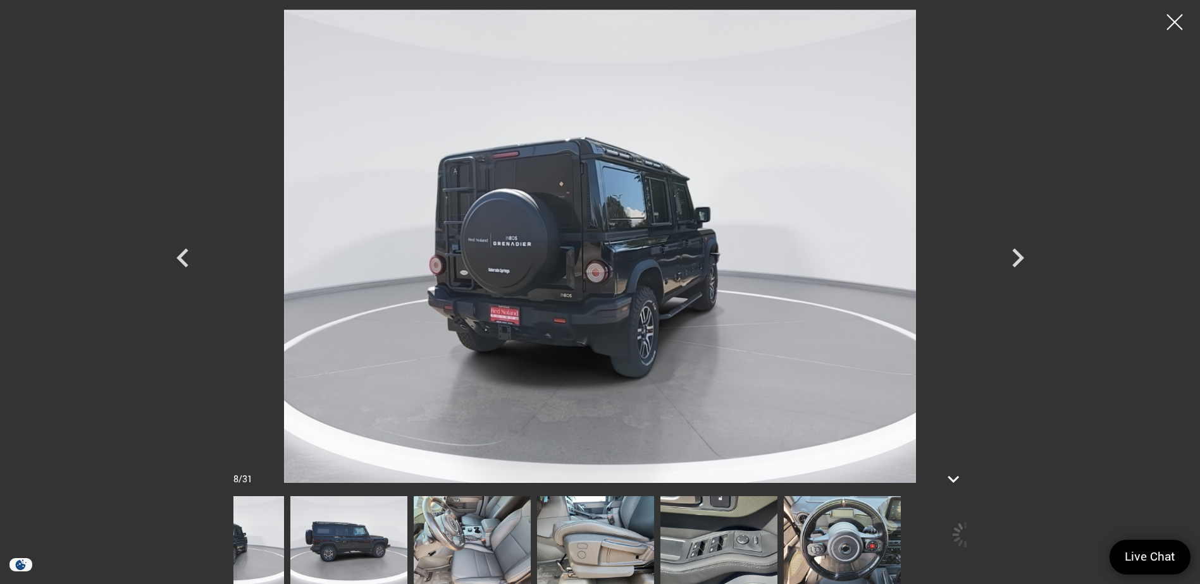
click at [783, 548] on img at bounding box center [841, 540] width 117 height 88
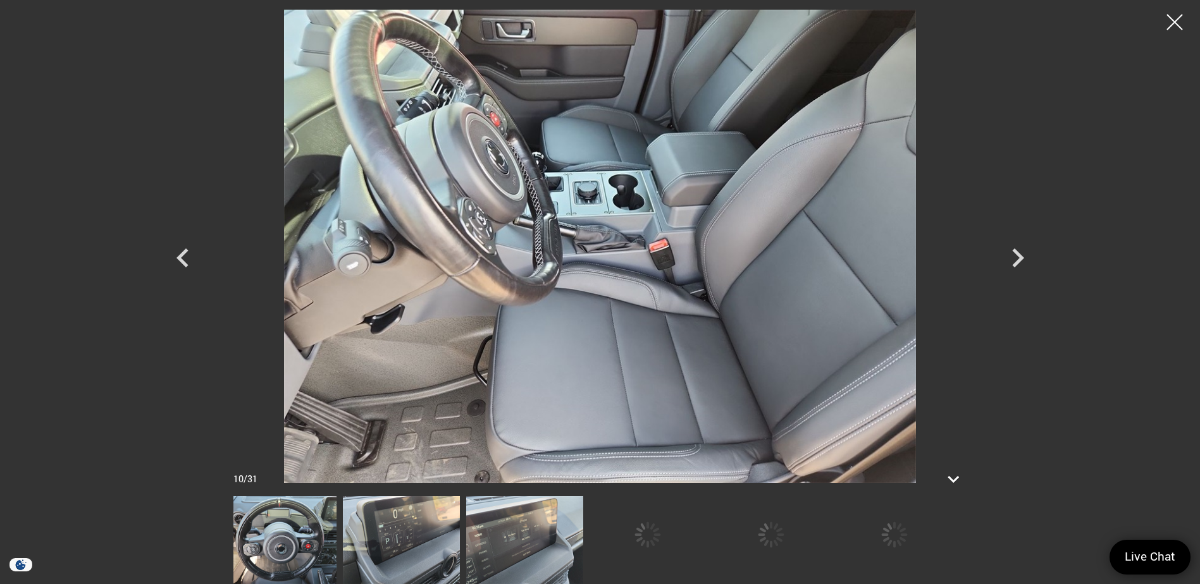
click at [501, 546] on img at bounding box center [524, 540] width 117 height 88
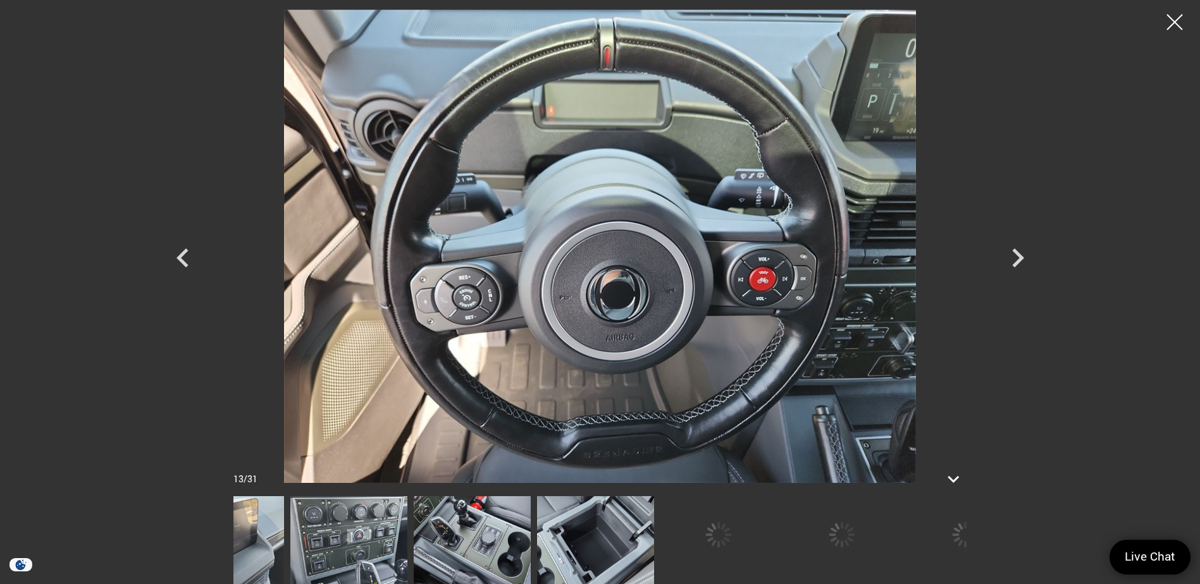
click at [537, 556] on img at bounding box center [595, 540] width 117 height 88
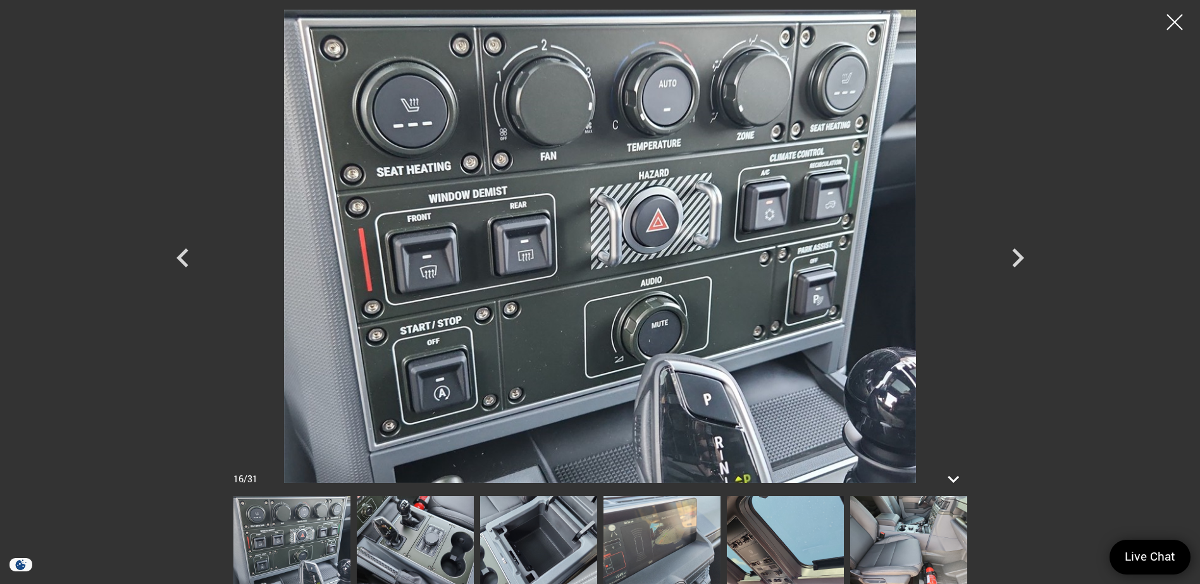
click at [797, 548] on img at bounding box center [785, 540] width 117 height 88
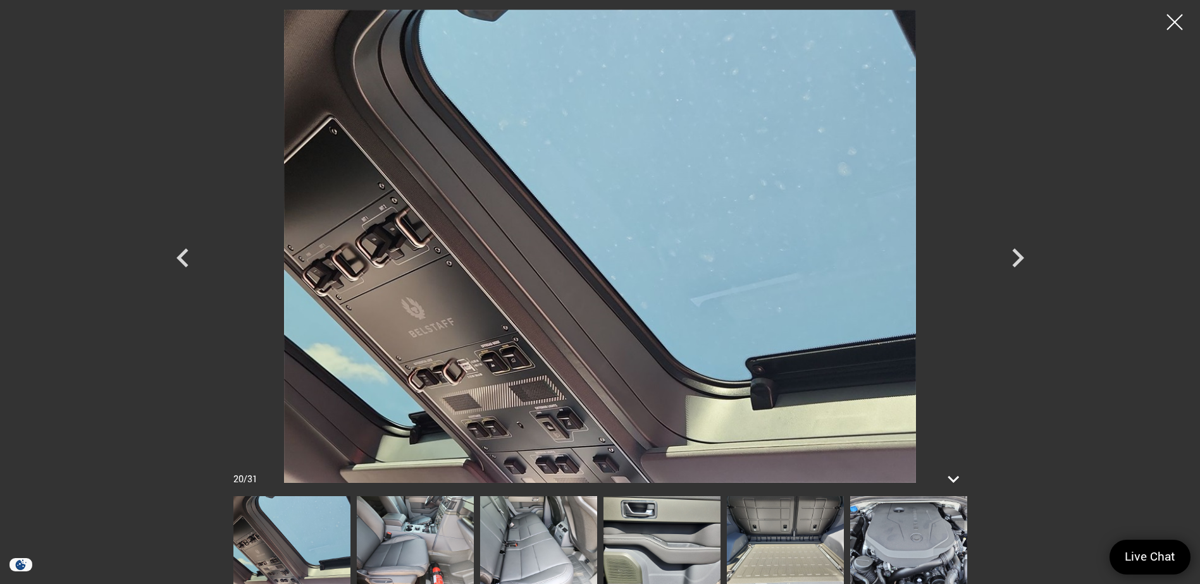
scroll to position [126, 0]
click at [503, 429] on img at bounding box center [600, 246] width 759 height 474
click at [1172, 21] on div at bounding box center [1175, 23] width 34 height 34
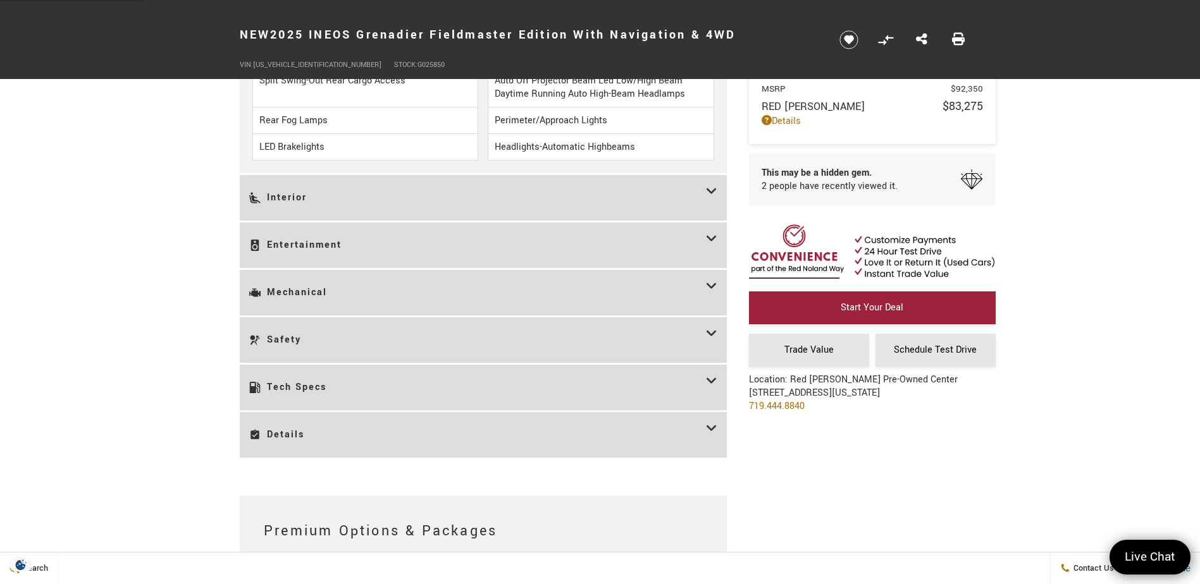
scroll to position [1707, 0]
click at [697, 424] on h3 "Details" at bounding box center [477, 433] width 457 height 27
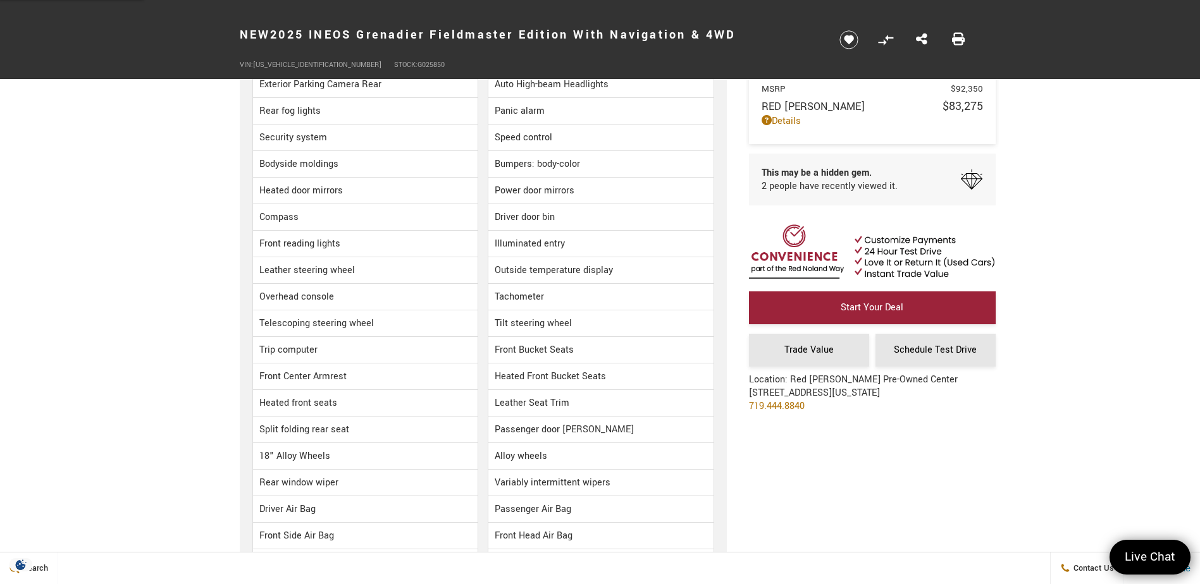
scroll to position [2087, 0]
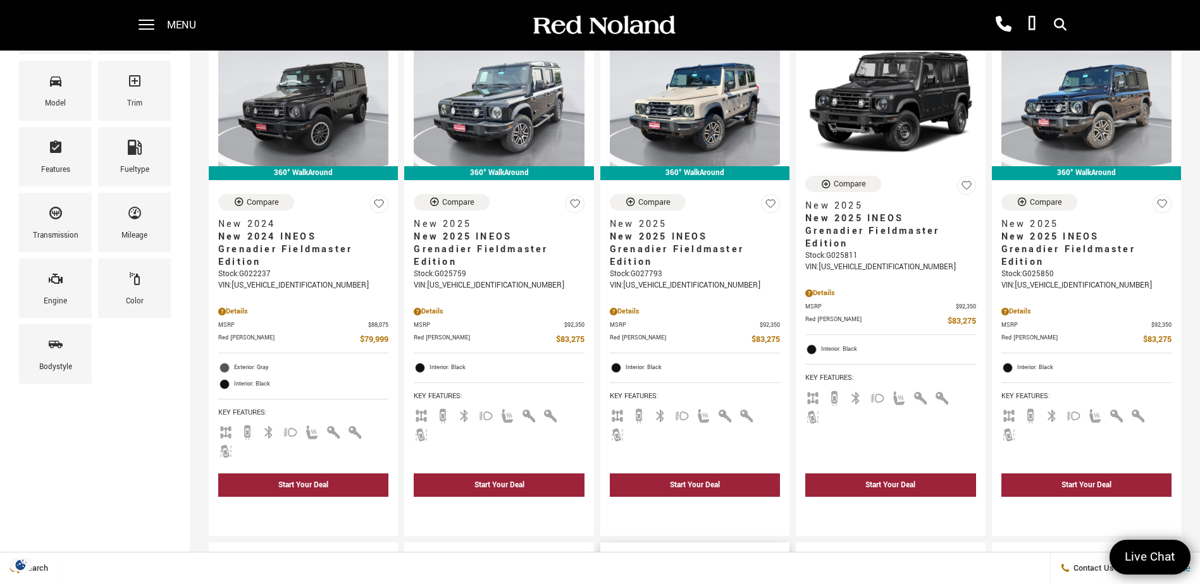
scroll to position [443, 0]
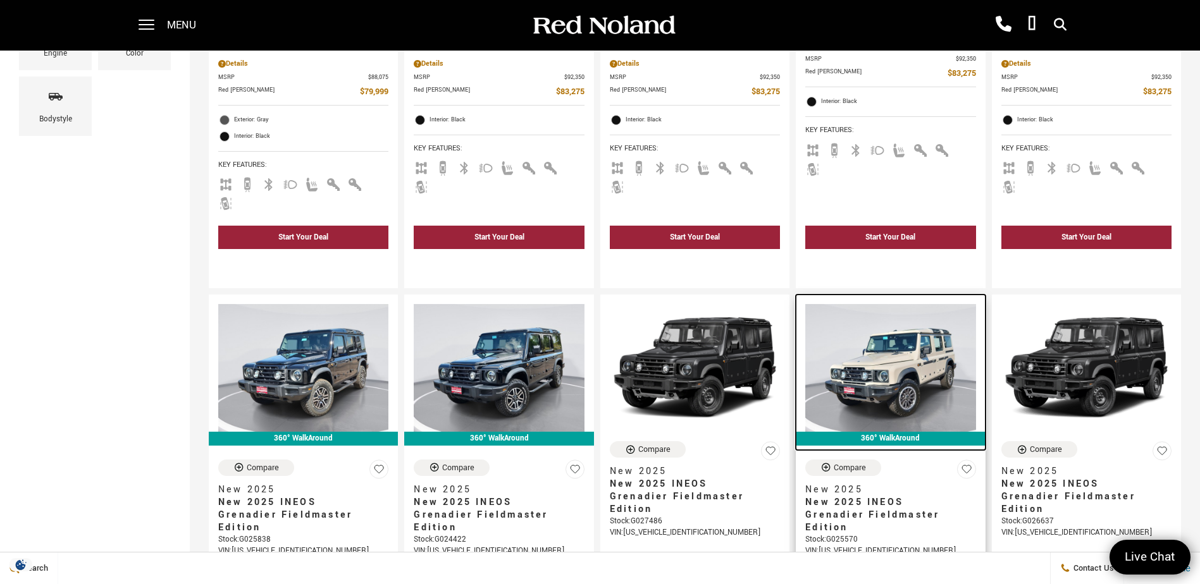
click at [914, 323] on img at bounding box center [890, 368] width 170 height 128
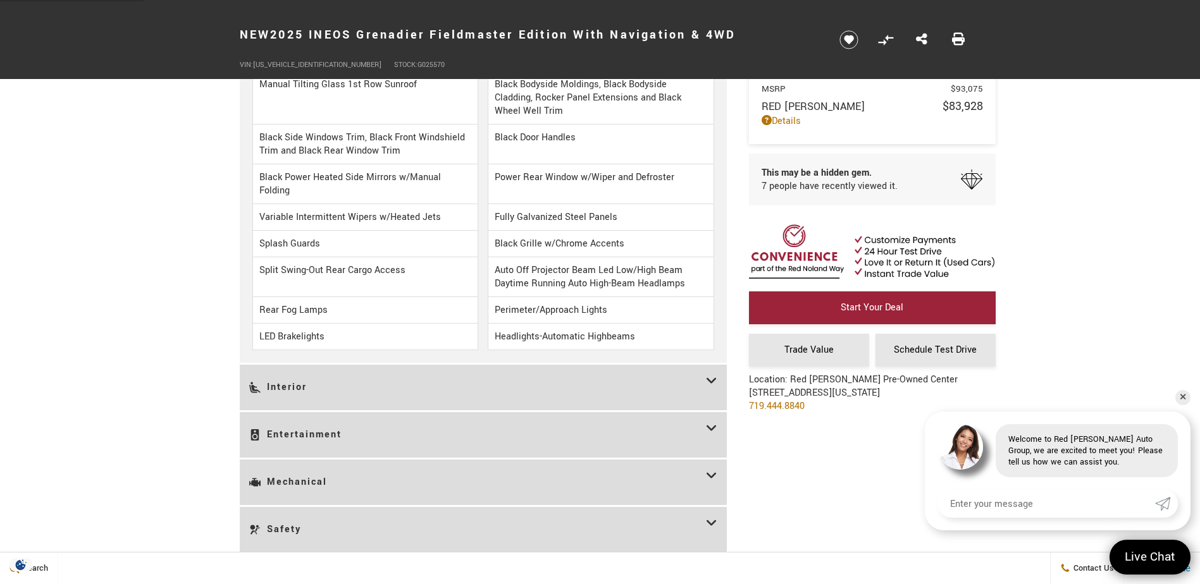
scroll to position [1771, 0]
